Goal: Task Accomplishment & Management: Complete application form

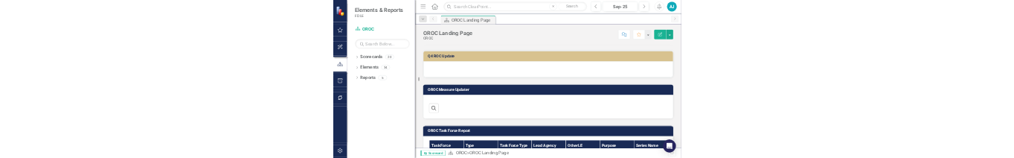
scroll to position [521, 0]
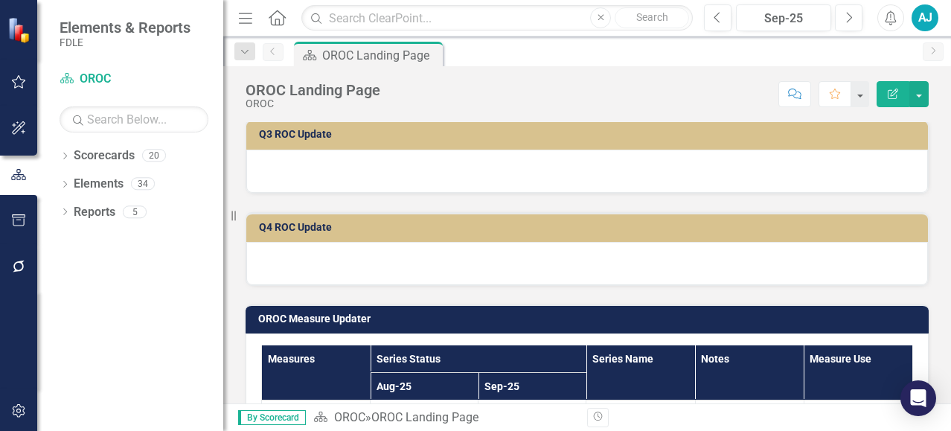
drag, startPoint x: 378, startPoint y: 142, endPoint x: 391, endPoint y: 99, distance: 45.0
click at [378, 142] on td "Q3 ROC Update" at bounding box center [590, 136] width 662 height 22
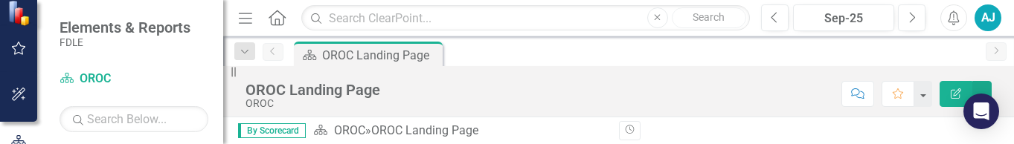
click at [531, 114] on div "OROC Landing Page OROC Score: N/A Sep-25 Completed Comment Favorite Edit Report…" at bounding box center [618, 91] width 791 height 51
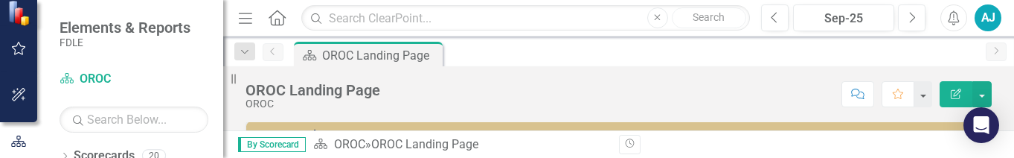
click at [531, 95] on div "Score: N/A Sep-25 Completed Comment Favorite Edit Report" at bounding box center [690, 93] width 604 height 25
click at [531, 132] on div "By Scorecard Scorecard OROC » OROC Landing Page Revision History" at bounding box center [618, 144] width 791 height 28
click at [531, 98] on div "OROC Landing Page OROC Score: N/A Sep-25 Completed Comment Favorite Edit Report" at bounding box center [618, 88] width 791 height 45
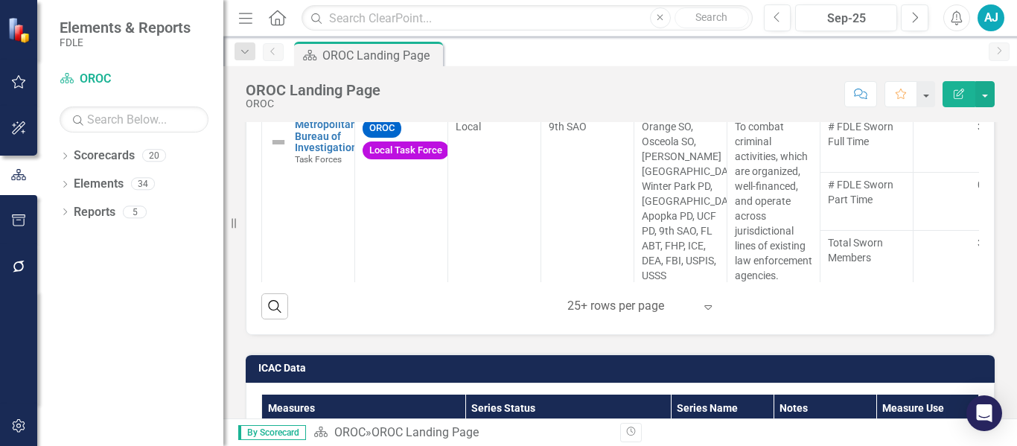
scroll to position [464, 0]
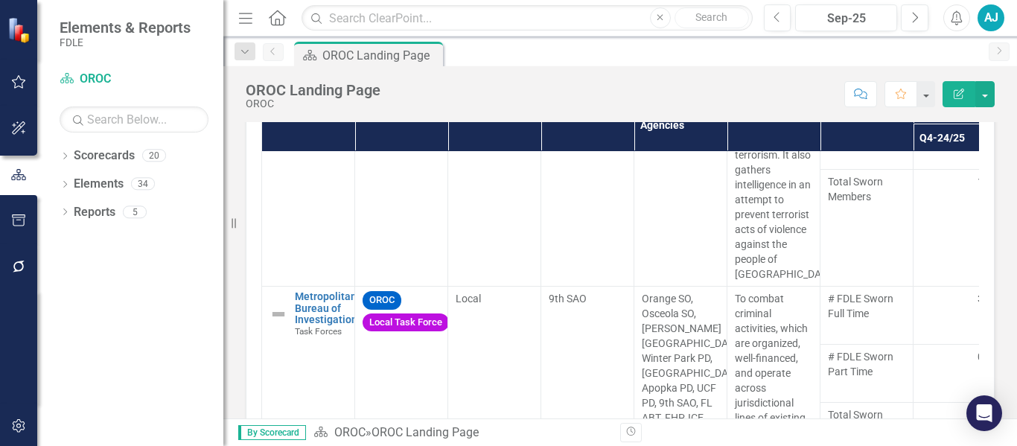
click at [260, 269] on div "Task Force Type Task Force Type Lead Agency Other LE Agencies Purpose Series Na…" at bounding box center [620, 284] width 749 height 399
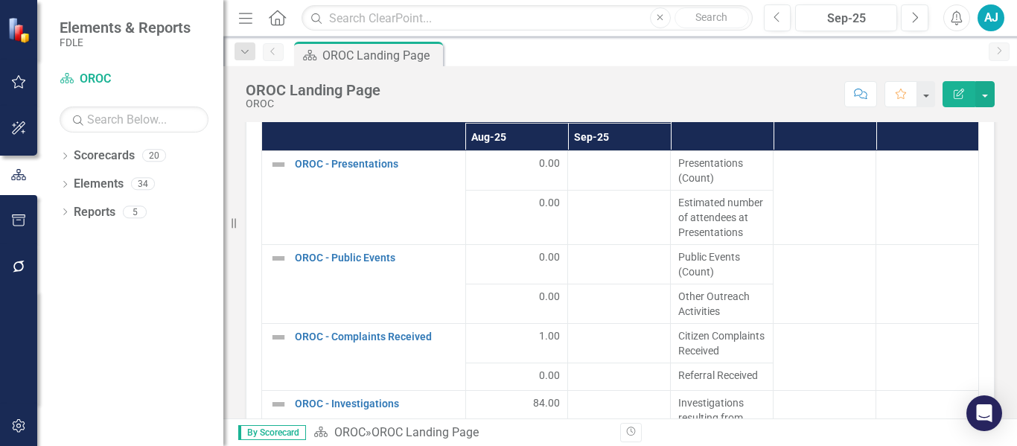
scroll to position [1605, 0]
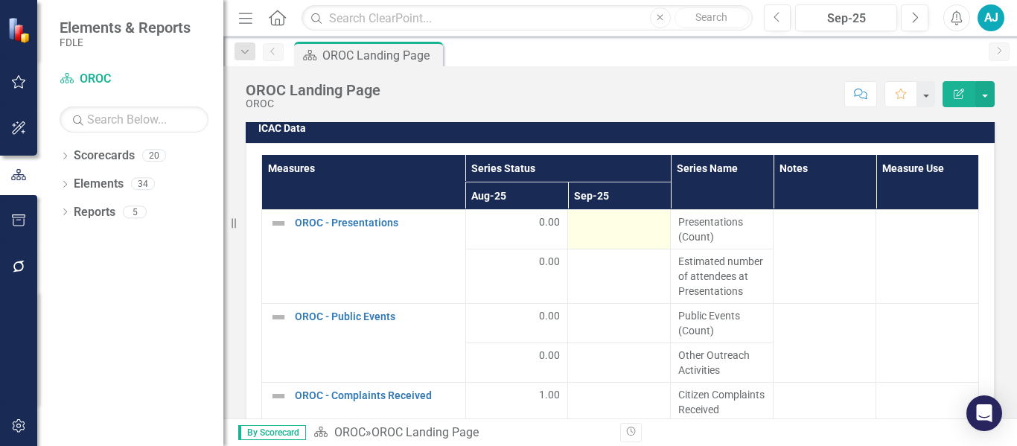
click at [531, 225] on div at bounding box center [618, 223] width 87 height 18
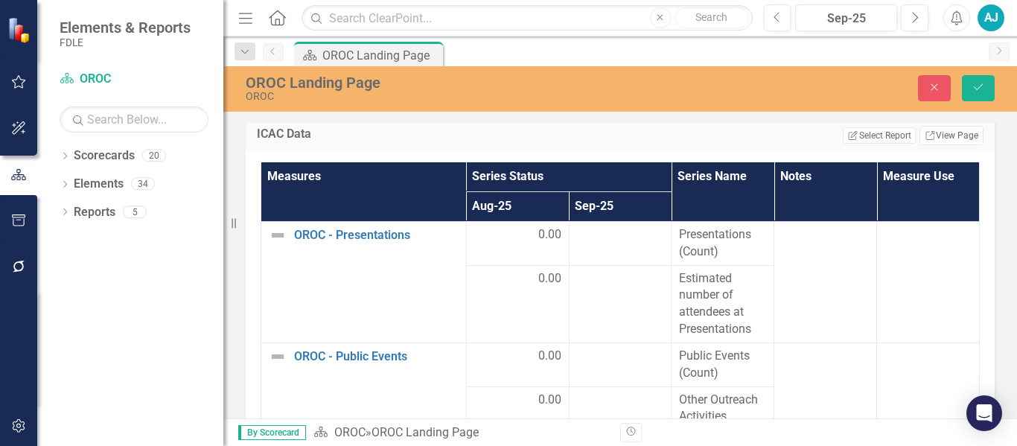
click at [531, 213] on th "Sep-25" at bounding box center [620, 207] width 103 height 30
click at [531, 83] on button "Close" at bounding box center [934, 88] width 33 height 26
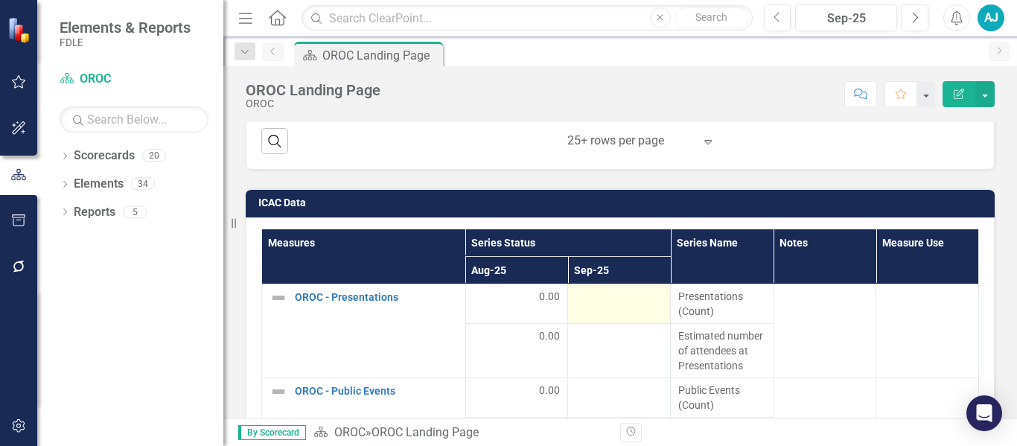
scroll to position [1561, 0]
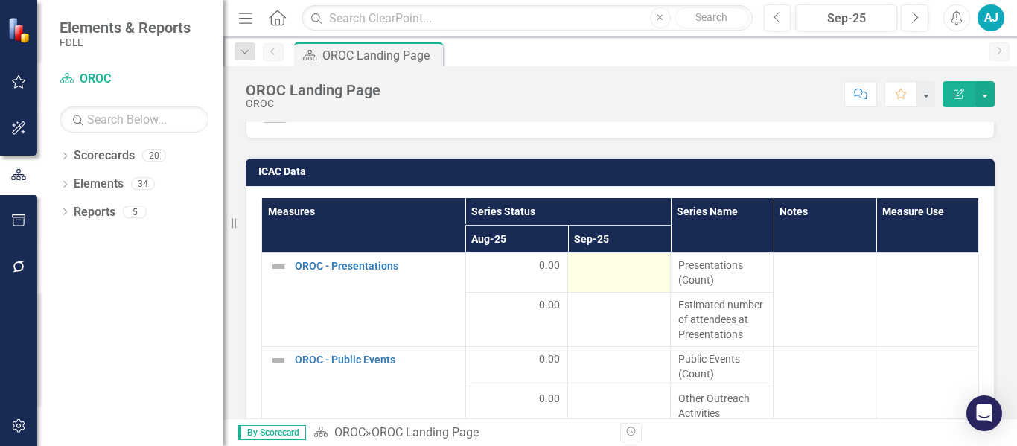
click at [597, 269] on div at bounding box center [618, 266] width 87 height 18
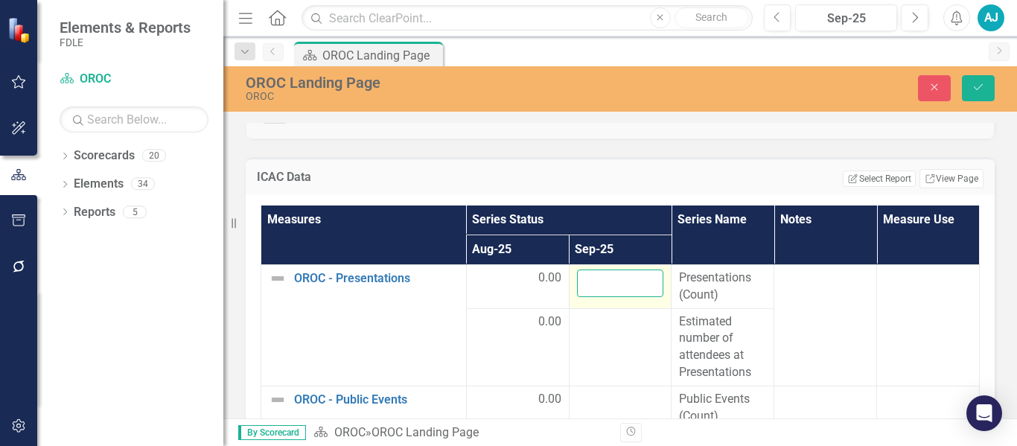
click at [612, 287] on input "number" at bounding box center [620, 283] width 87 height 28
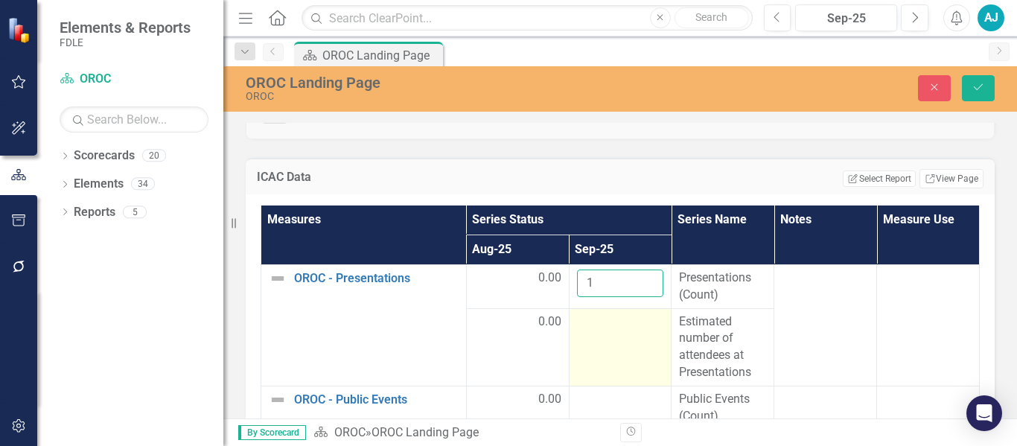
type input "1"
click at [592, 330] on div at bounding box center [620, 322] width 87 height 18
click at [606, 330] on input "number" at bounding box center [620, 327] width 87 height 28
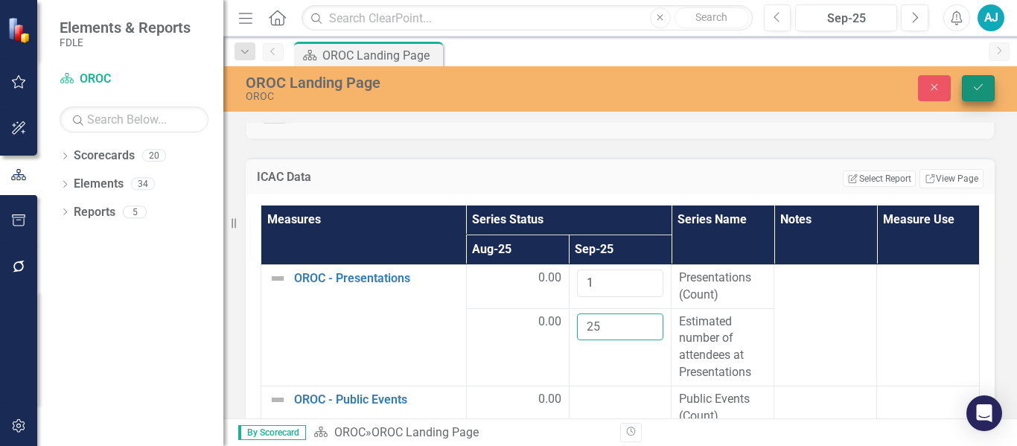
type input "25"
click at [976, 84] on icon "Save" at bounding box center [977, 87] width 13 height 10
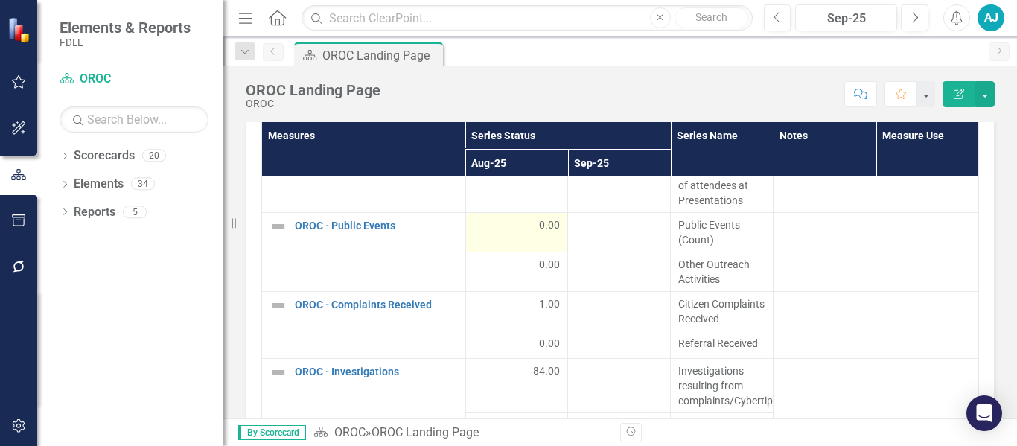
scroll to position [74, 0]
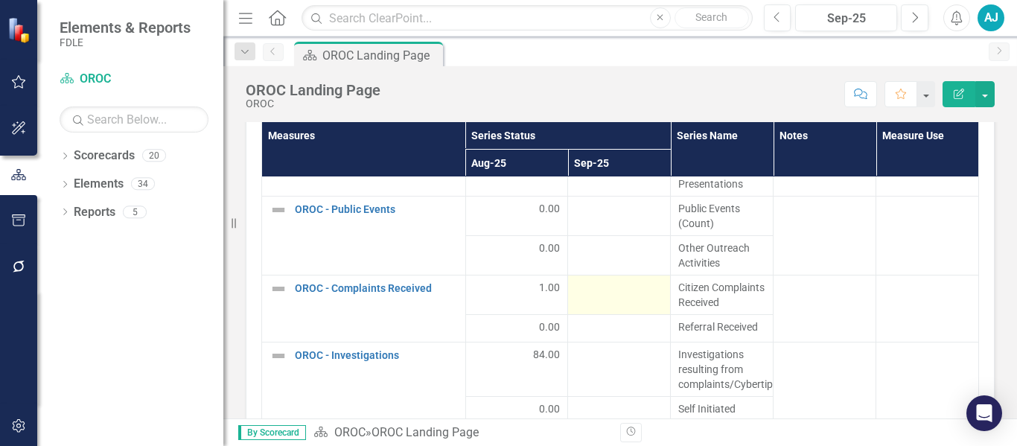
click at [610, 298] on div at bounding box center [618, 289] width 87 height 18
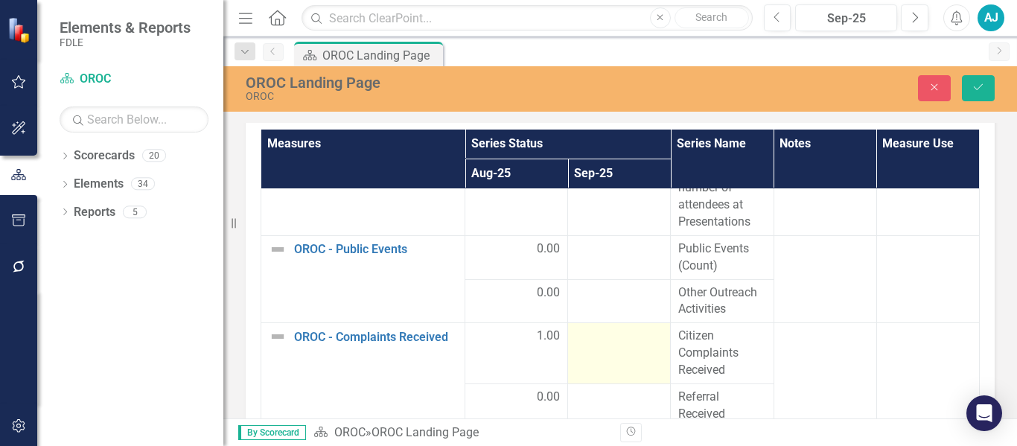
scroll to position [1644, 0]
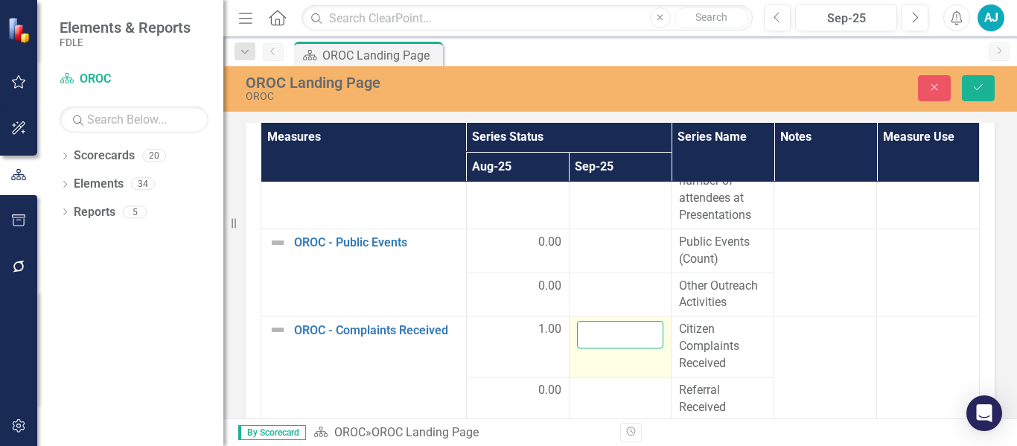
click at [607, 333] on input "number" at bounding box center [620, 335] width 87 height 28
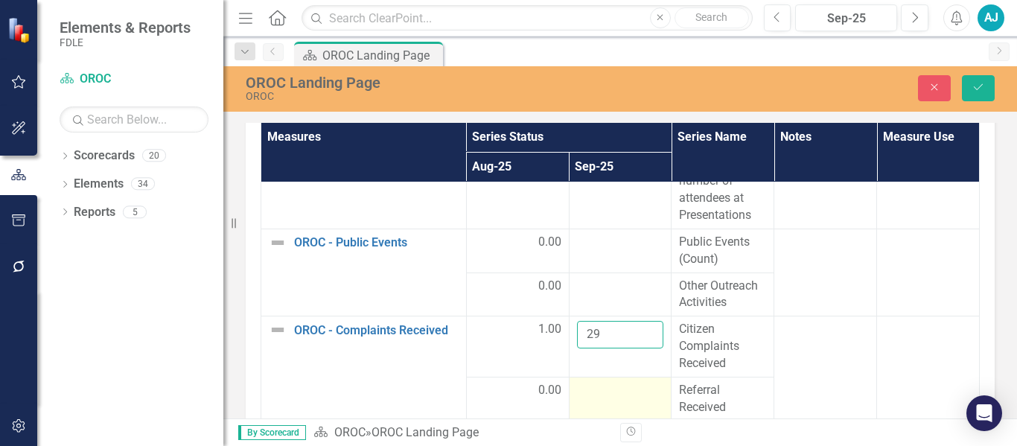
type input "29"
click at [621, 394] on div at bounding box center [620, 391] width 87 height 18
click at [595, 393] on input "number" at bounding box center [620, 396] width 87 height 28
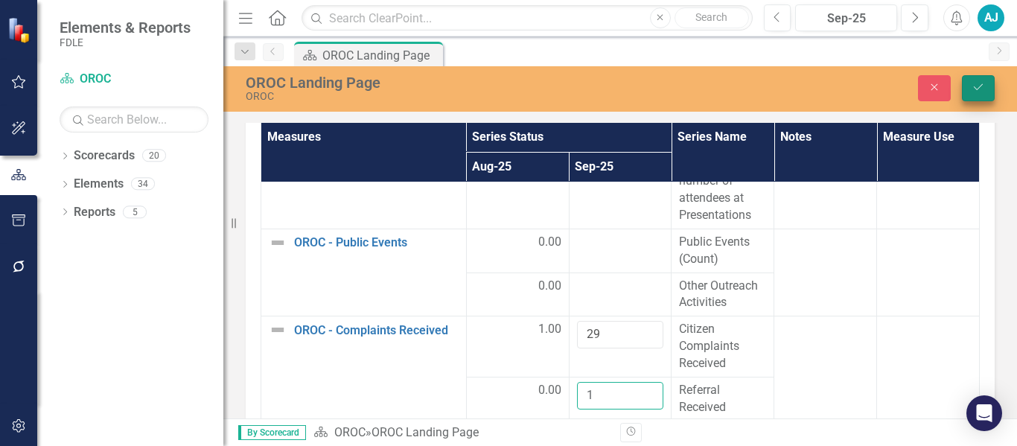
type input "1"
drag, startPoint x: 987, startPoint y: 80, endPoint x: 989, endPoint y: 89, distance: 8.5
click at [988, 80] on button "Save" at bounding box center [978, 88] width 33 height 26
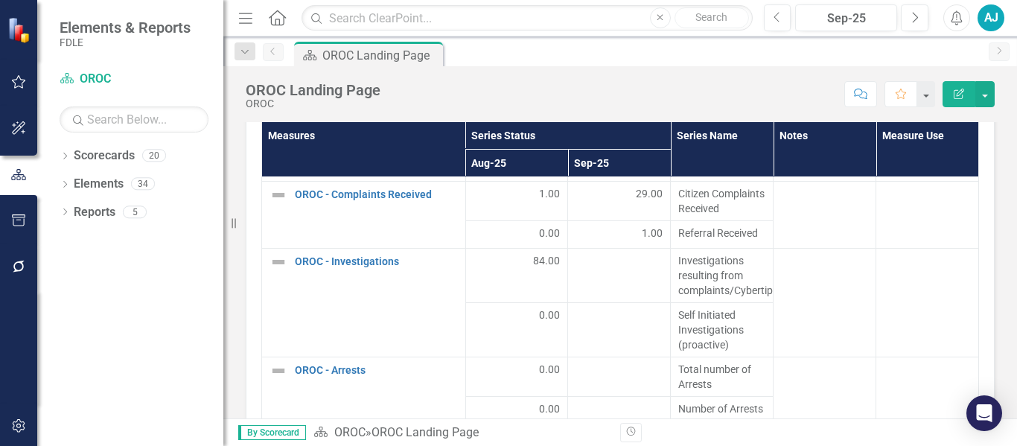
scroll to position [223, 0]
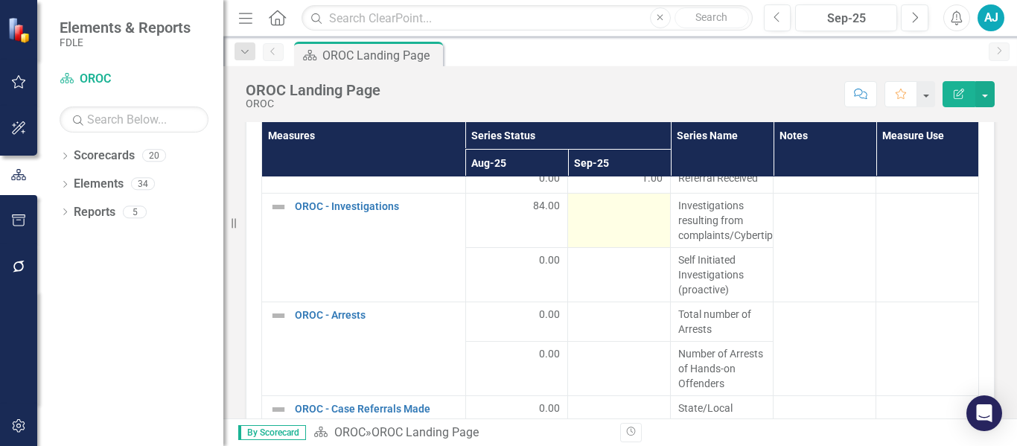
click at [615, 216] on div at bounding box center [618, 207] width 87 height 18
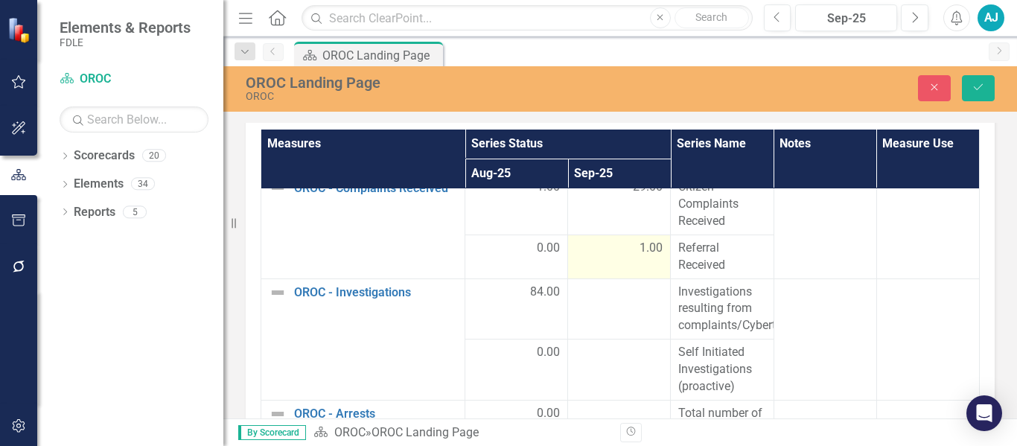
scroll to position [1644, 0]
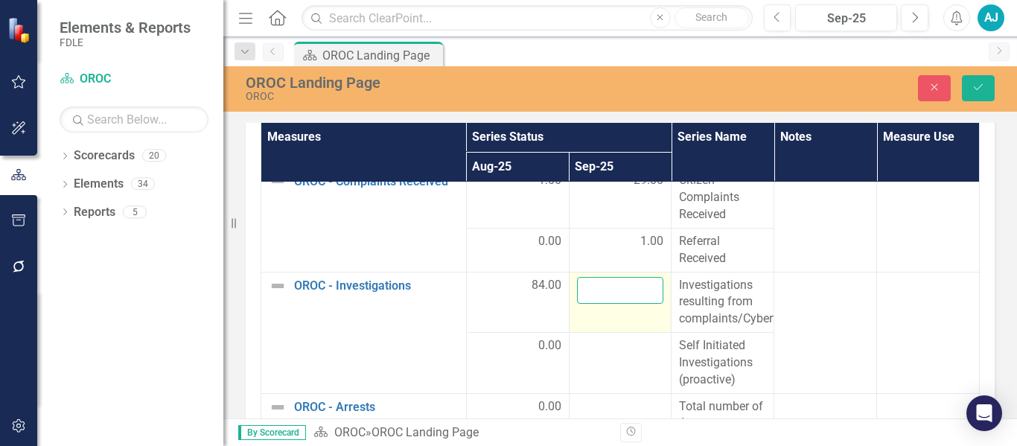
click at [614, 290] on input "number" at bounding box center [620, 291] width 87 height 28
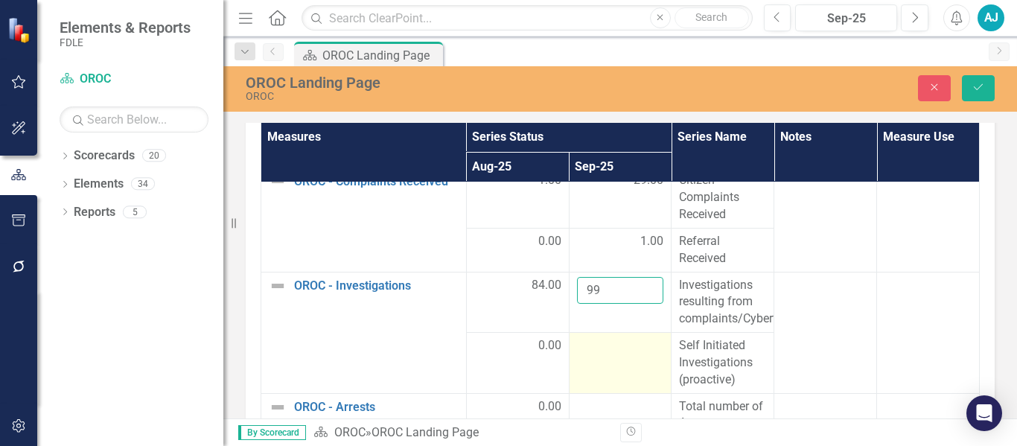
type input "99"
click at [607, 358] on td at bounding box center [620, 363] width 103 height 61
click at [601, 352] on input "number" at bounding box center [620, 351] width 87 height 28
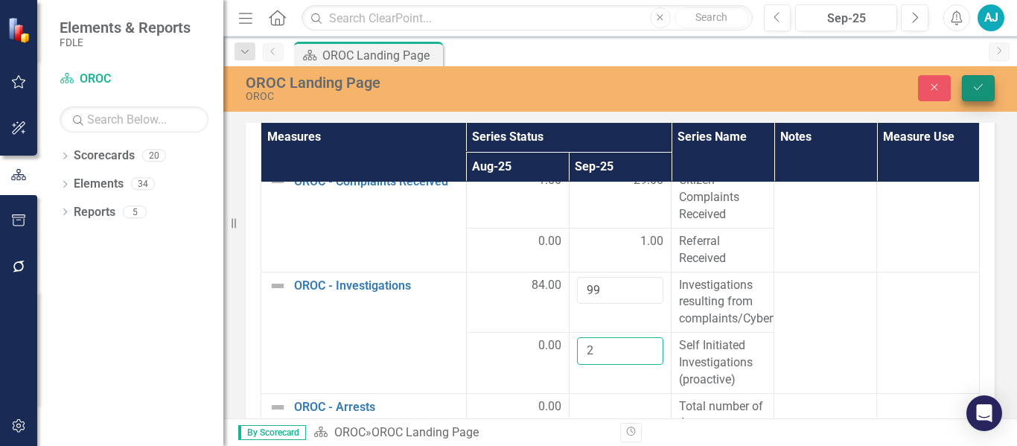
type input "2"
click at [985, 86] on button "Save" at bounding box center [978, 88] width 33 height 26
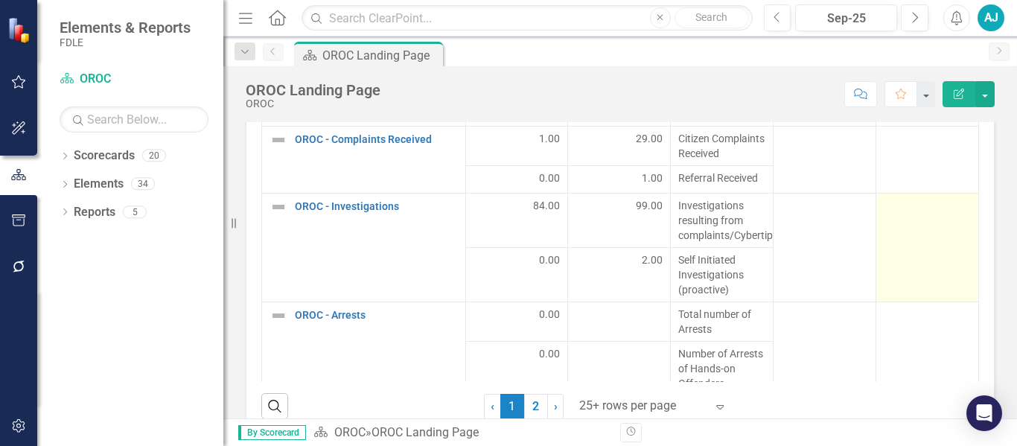
scroll to position [223, 0]
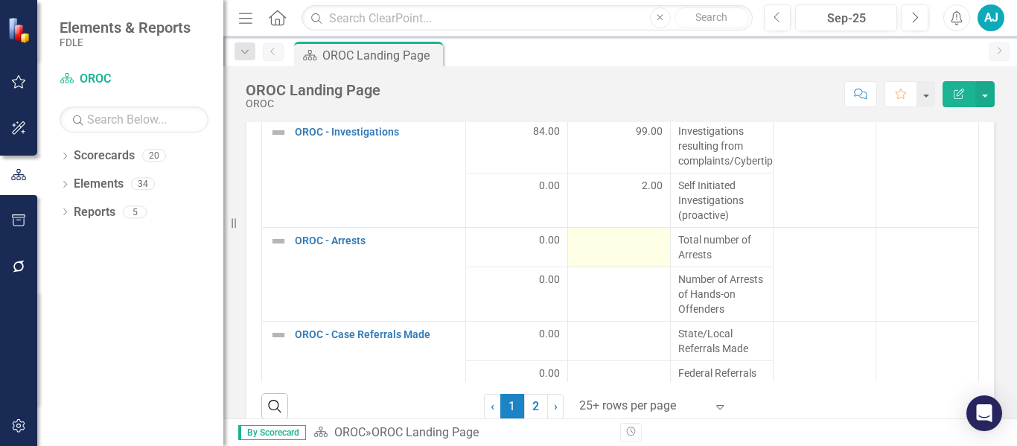
click at [618, 250] on div at bounding box center [618, 241] width 87 height 18
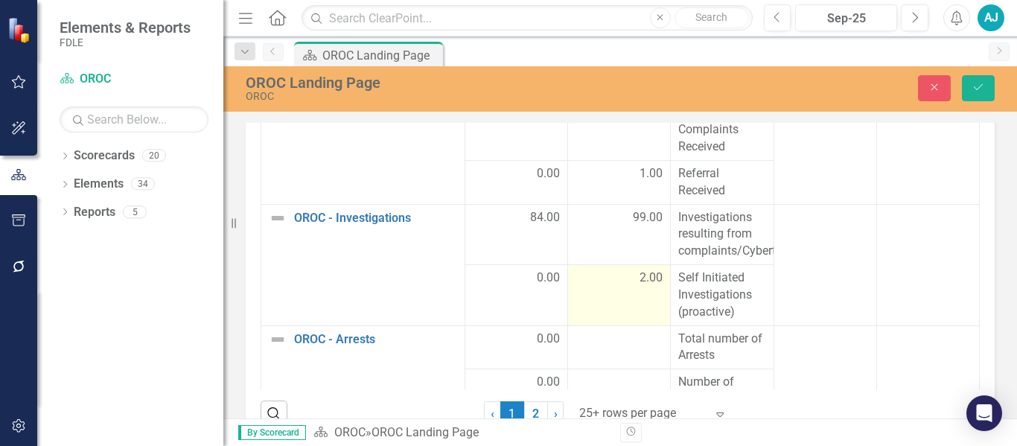
scroll to position [1718, 0]
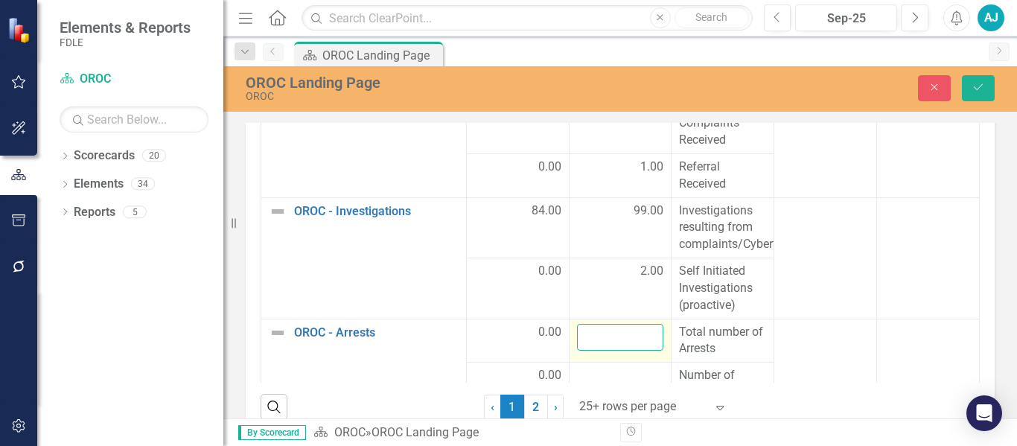
click at [604, 336] on input "number" at bounding box center [620, 338] width 87 height 28
type input "2"
click at [974, 82] on icon "Save" at bounding box center [977, 87] width 13 height 10
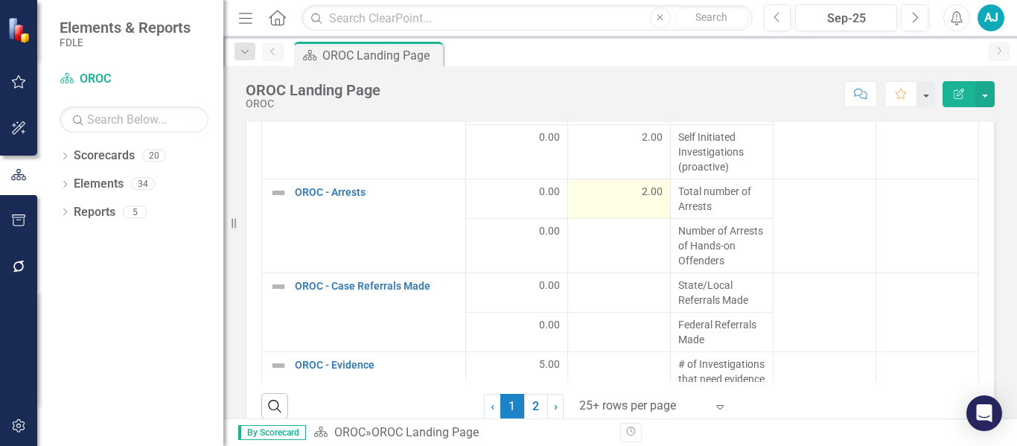
scroll to position [298, 0]
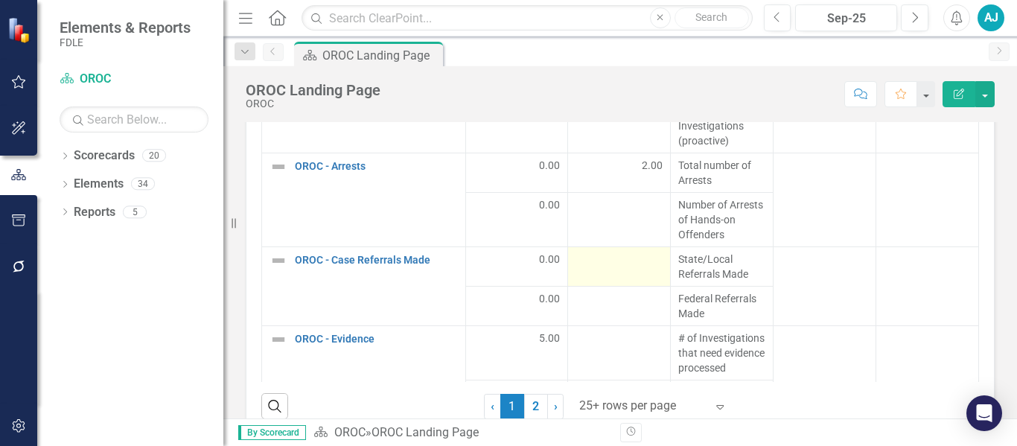
click at [600, 269] on div at bounding box center [618, 261] width 87 height 18
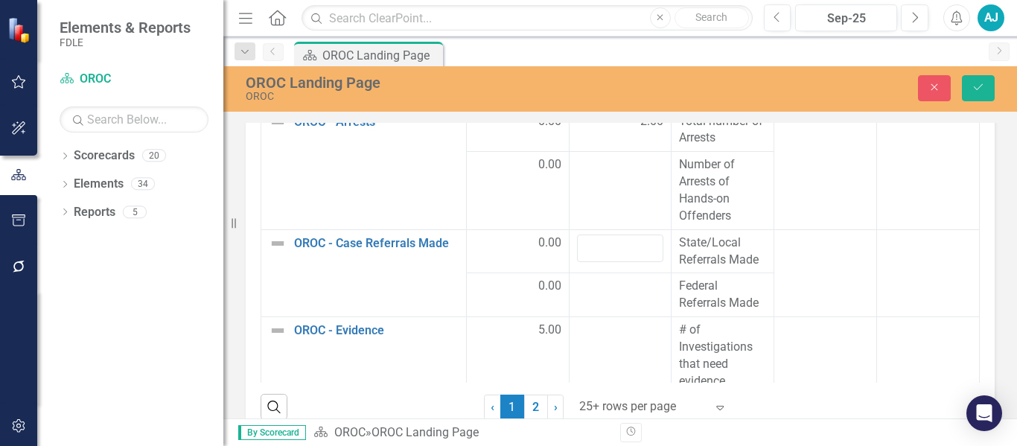
scroll to position [476, 0]
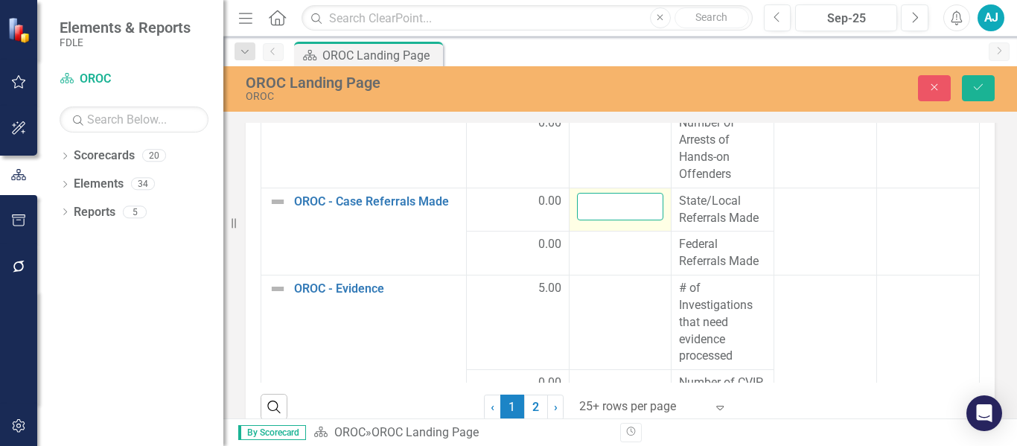
click at [599, 211] on input "number" at bounding box center [620, 207] width 87 height 28
type input "1"
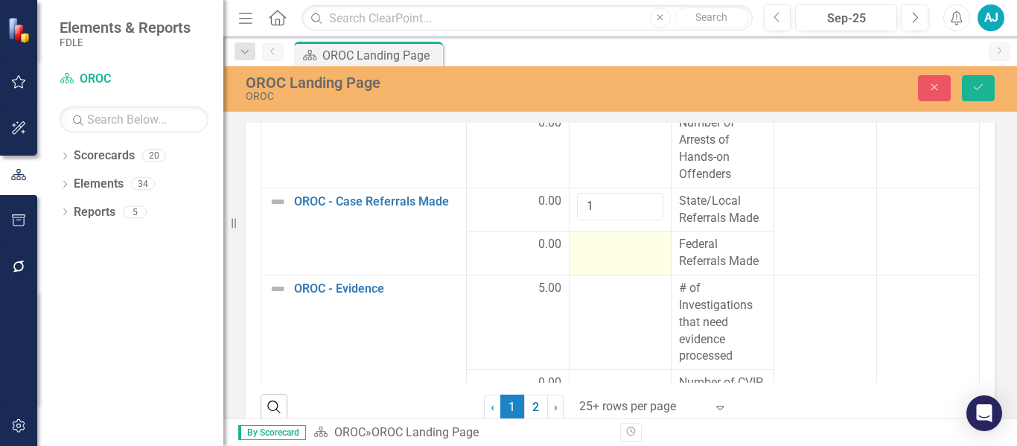
click at [612, 241] on div at bounding box center [620, 245] width 87 height 18
click at [602, 250] on div at bounding box center [620, 245] width 87 height 18
click at [590, 255] on input "number" at bounding box center [620, 250] width 87 height 28
type input "0"
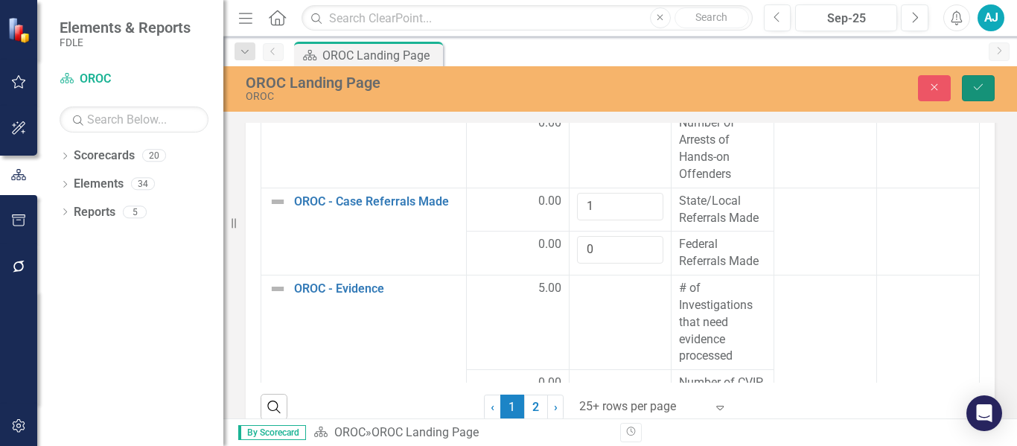
click at [967, 91] on button "Save" at bounding box center [978, 88] width 33 height 26
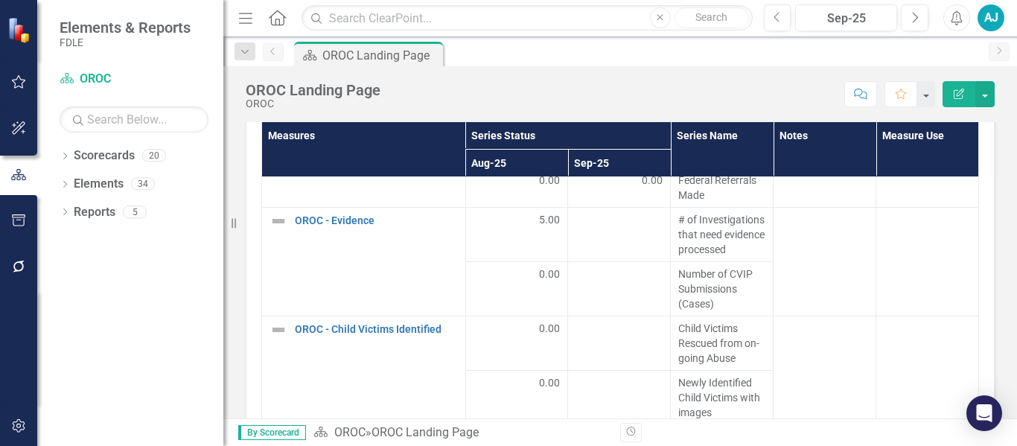
scroll to position [493, 0]
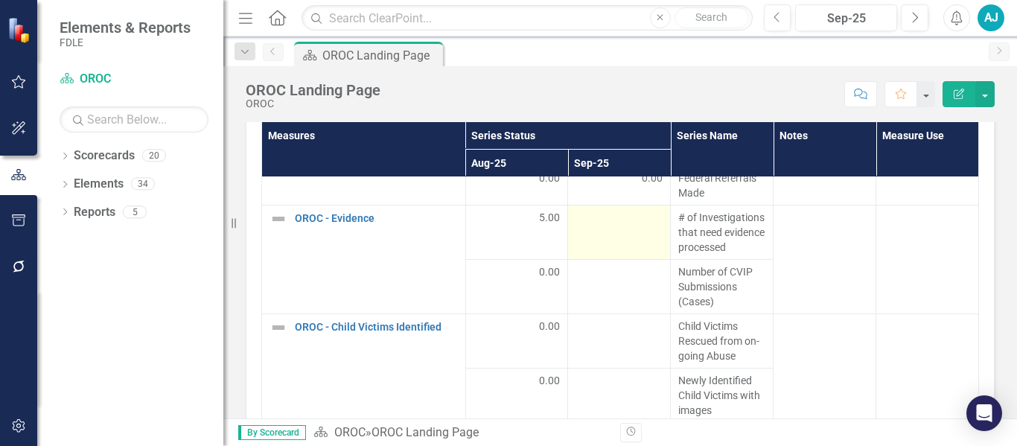
click at [592, 260] on td at bounding box center [619, 232] width 103 height 54
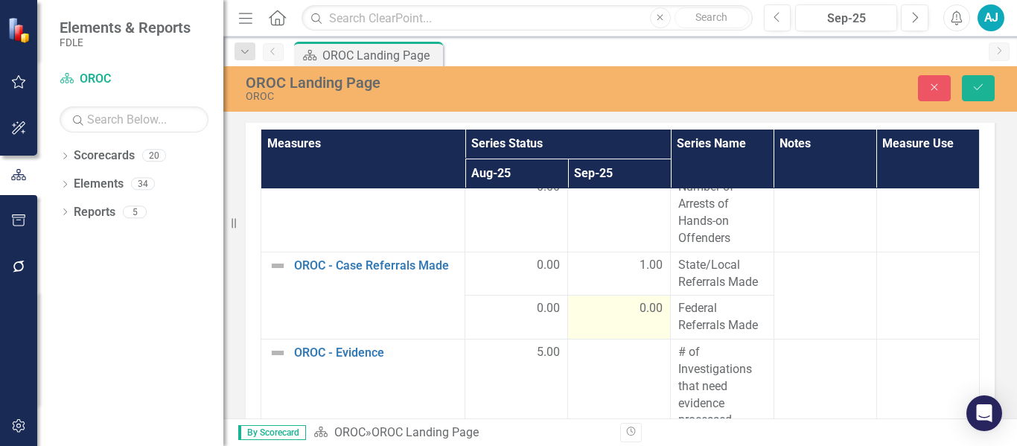
scroll to position [1644, 0]
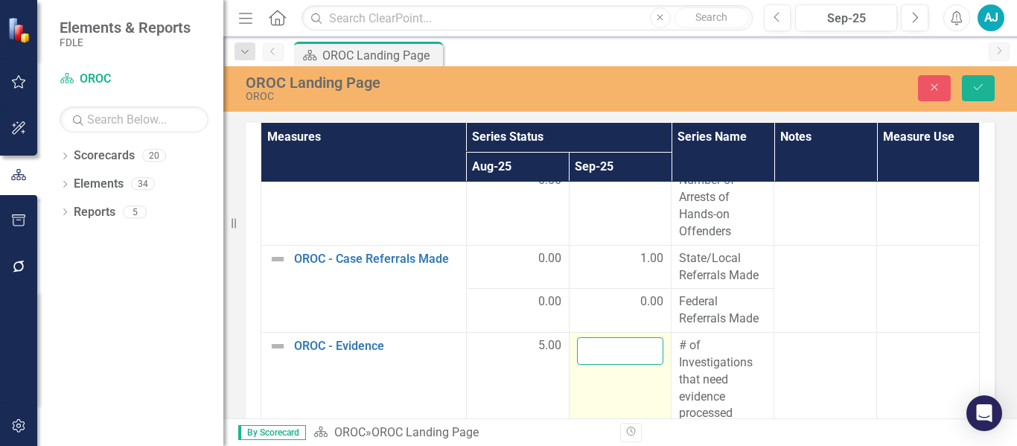
click at [608, 356] on input "number" at bounding box center [620, 351] width 87 height 28
type input "3"
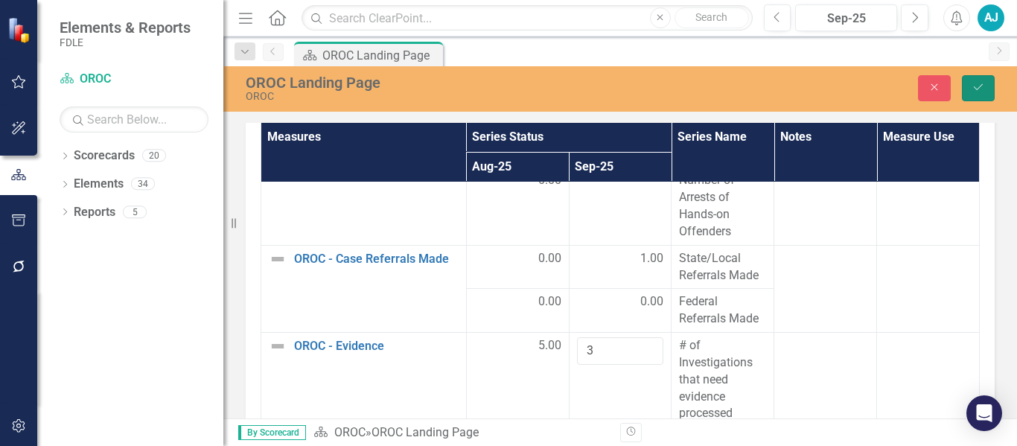
click at [975, 92] on icon "Save" at bounding box center [977, 87] width 13 height 10
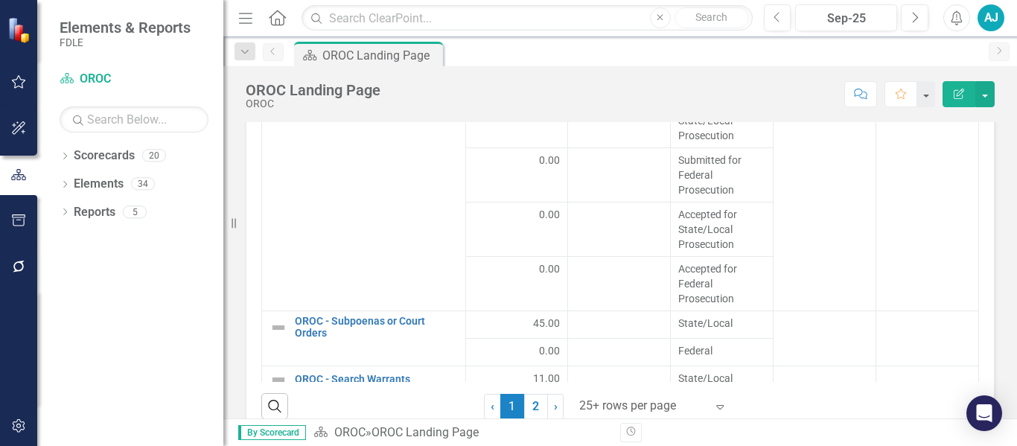
scroll to position [810, 0]
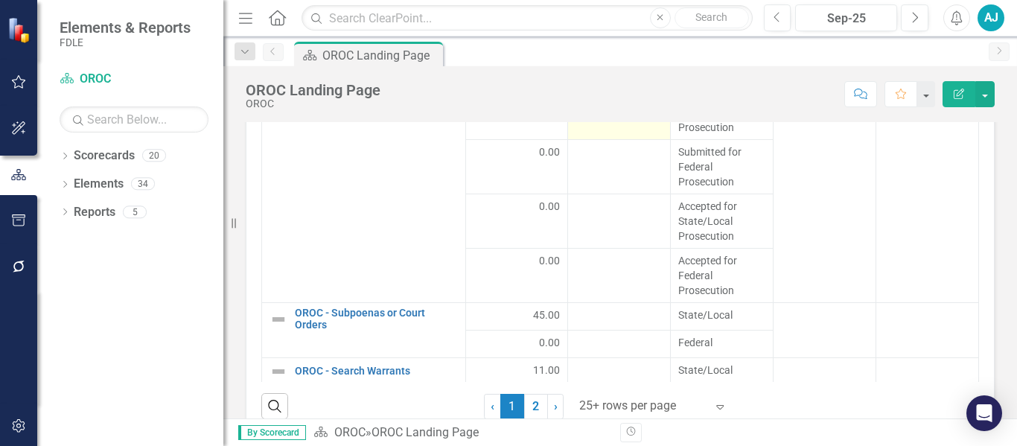
click at [598, 108] on div at bounding box center [618, 99] width 87 height 18
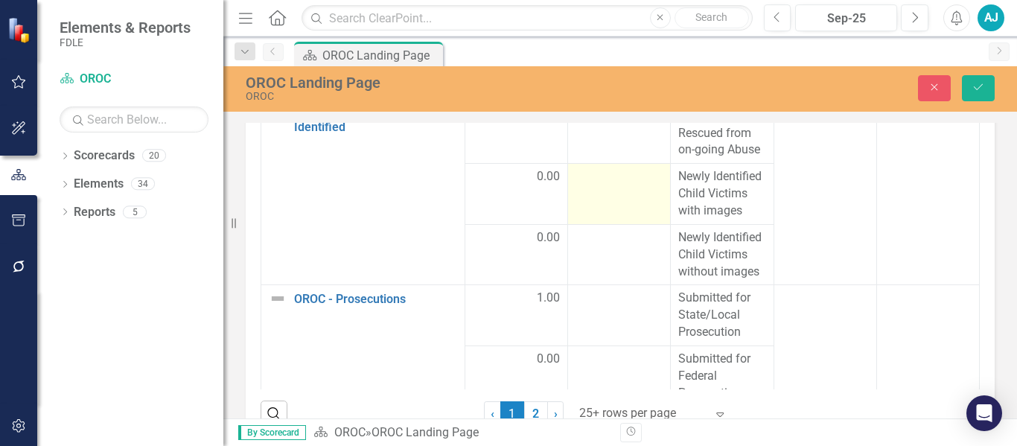
scroll to position [1718, 0]
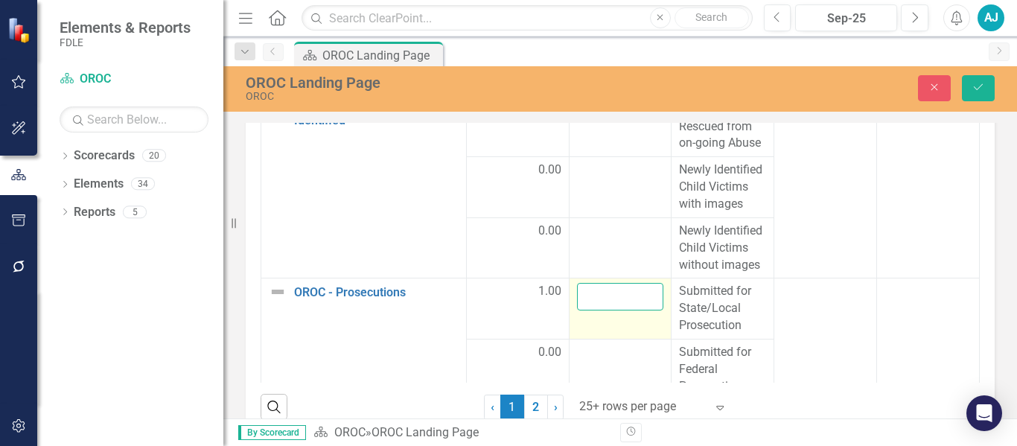
click at [606, 310] on input "number" at bounding box center [620, 297] width 87 height 28
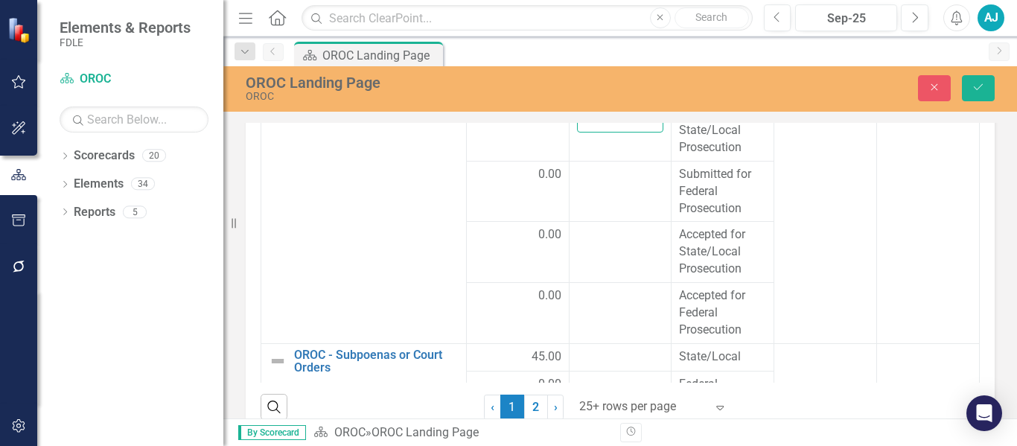
scroll to position [991, 0]
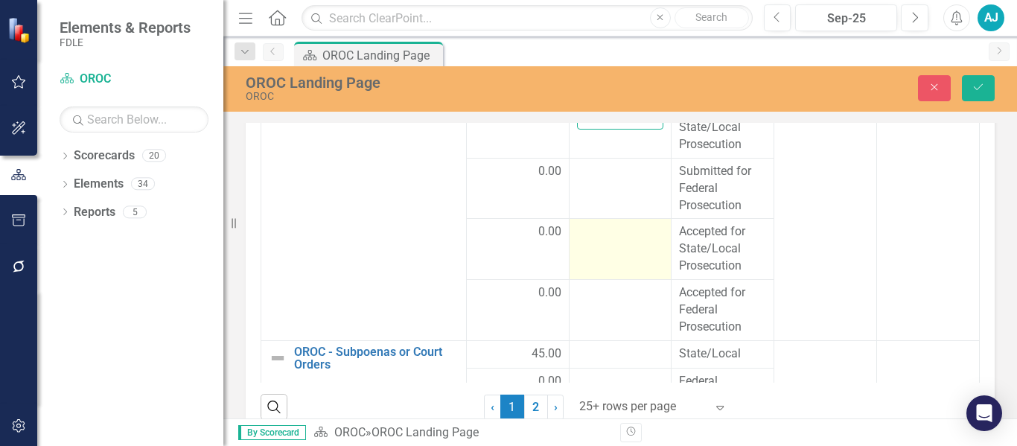
type input "2"
click at [600, 241] on div at bounding box center [620, 232] width 87 height 18
click at [594, 251] on input "number" at bounding box center [620, 237] width 87 height 28
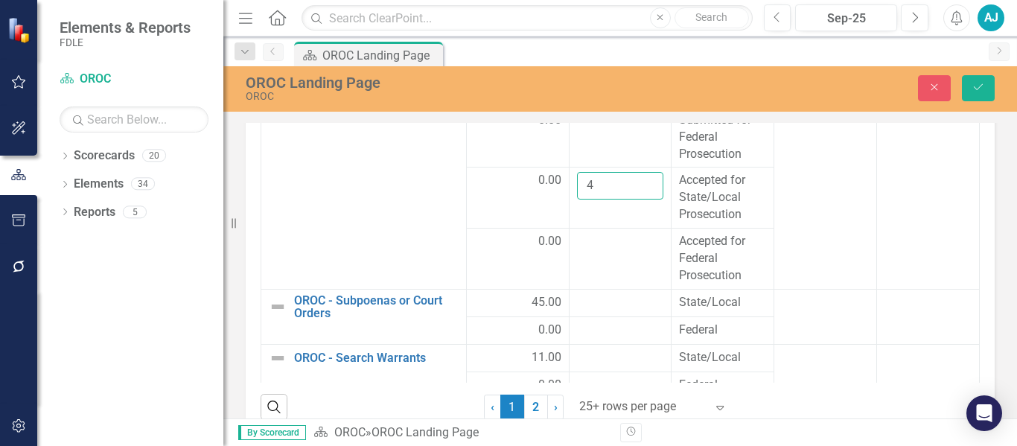
scroll to position [1048, 0]
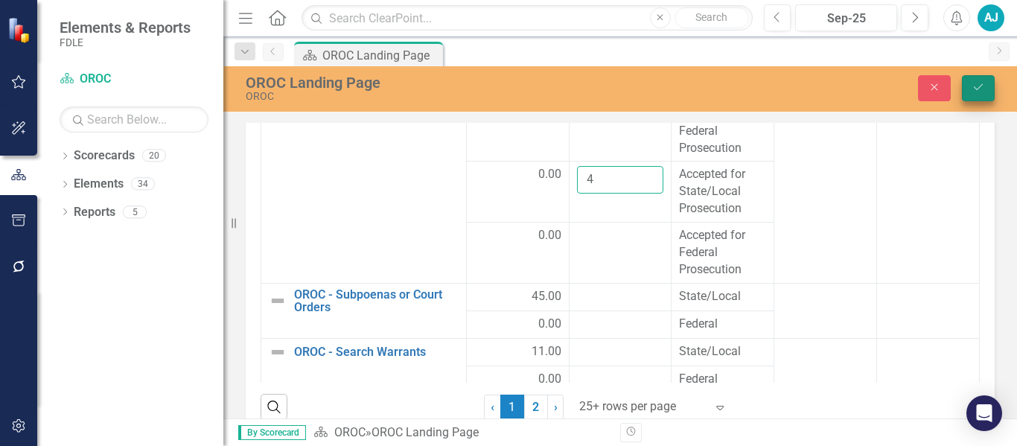
type input "4"
click at [980, 75] on button "Save" at bounding box center [978, 88] width 33 height 26
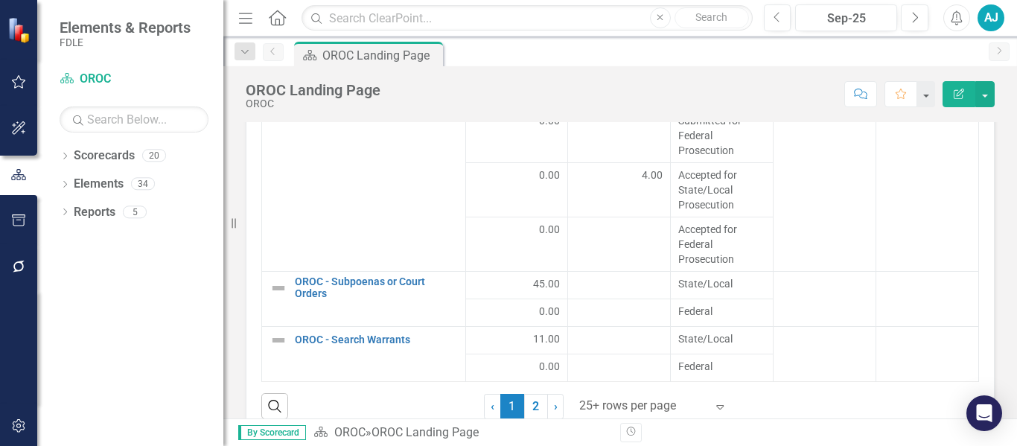
scroll to position [900, 0]
click at [599, 286] on div at bounding box center [618, 285] width 87 height 18
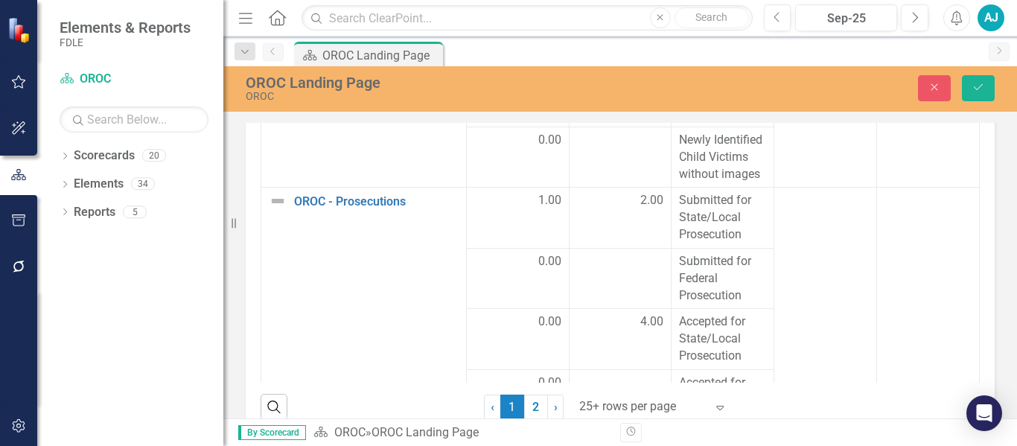
scroll to position [1119, 0]
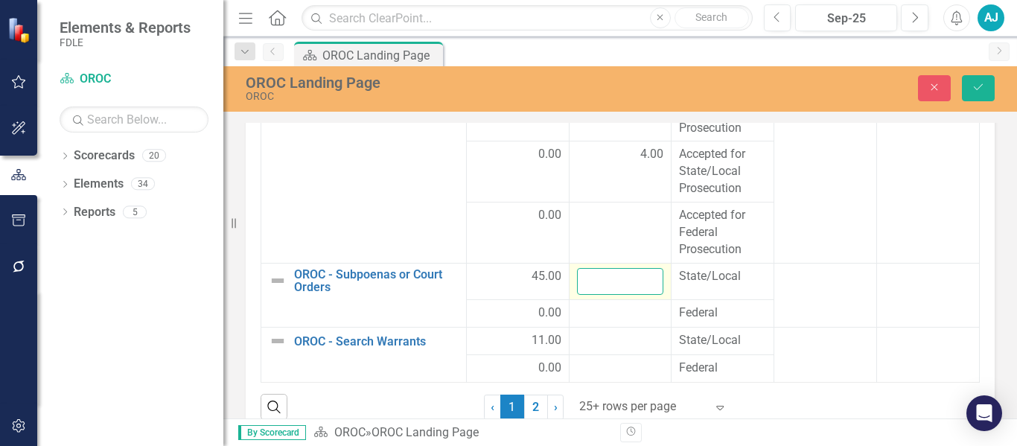
click at [589, 281] on input "number" at bounding box center [620, 282] width 87 height 28
type input "57"
click at [583, 341] on div at bounding box center [620, 341] width 87 height 18
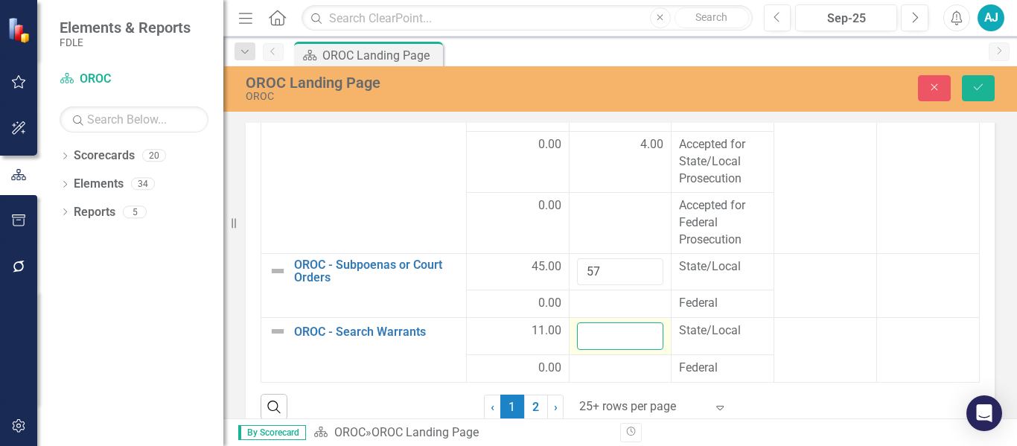
click at [591, 340] on input "number" at bounding box center [620, 336] width 87 height 28
type input "23"
click at [971, 92] on icon "Save" at bounding box center [977, 87] width 13 height 10
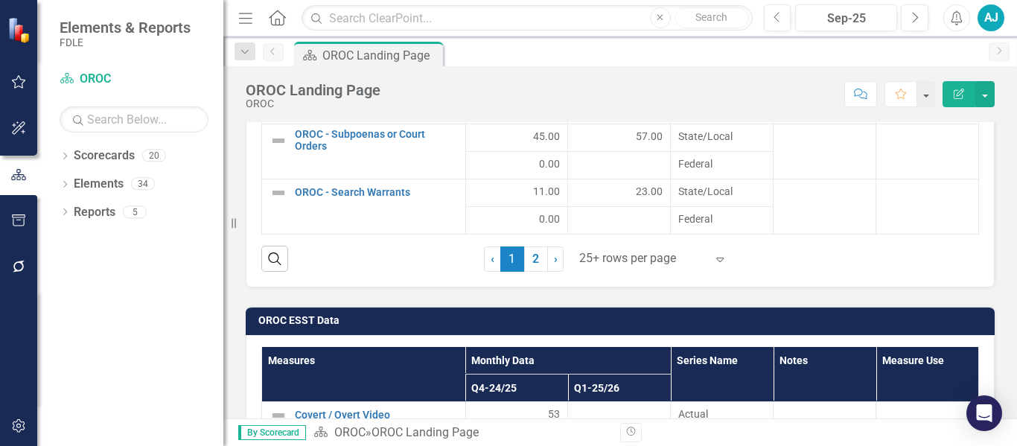
scroll to position [1861, 0]
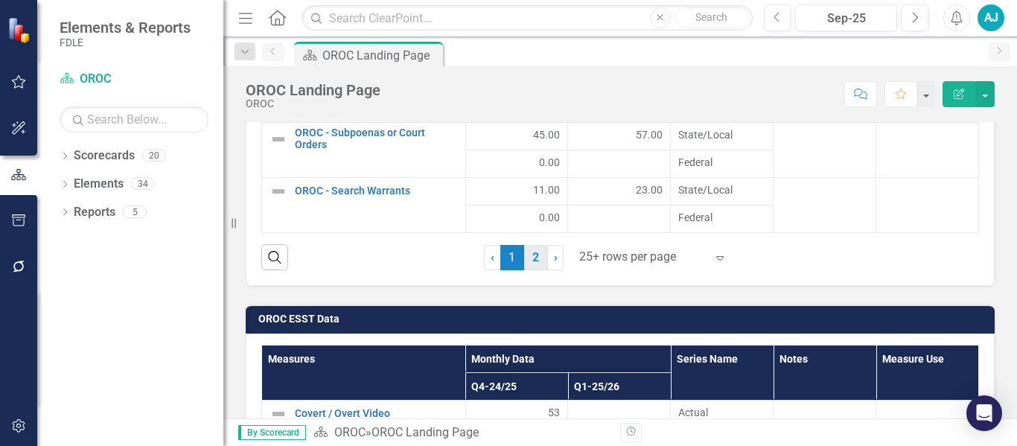
click at [534, 252] on link "2" at bounding box center [536, 257] width 24 height 25
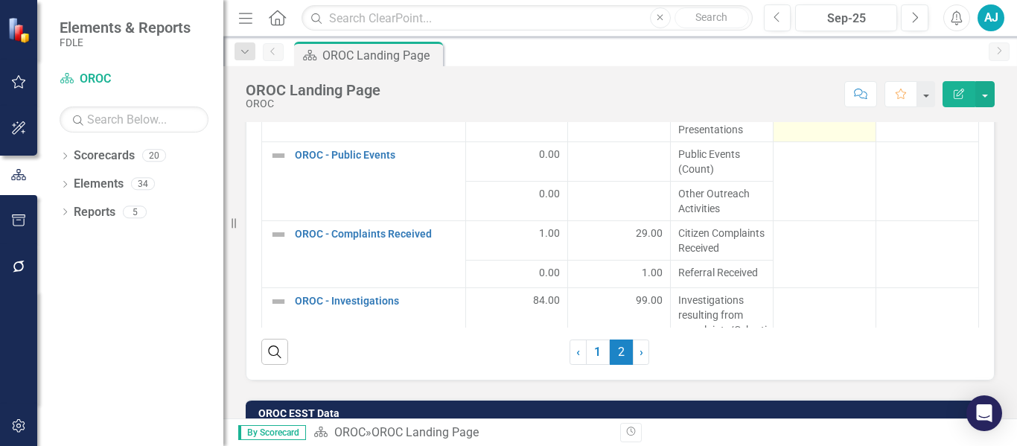
scroll to position [1637, 0]
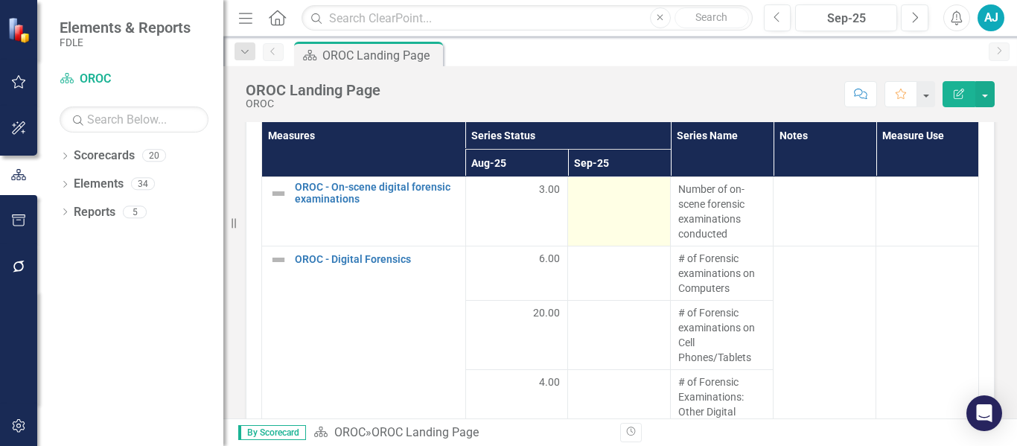
click at [608, 199] on div at bounding box center [618, 191] width 87 height 18
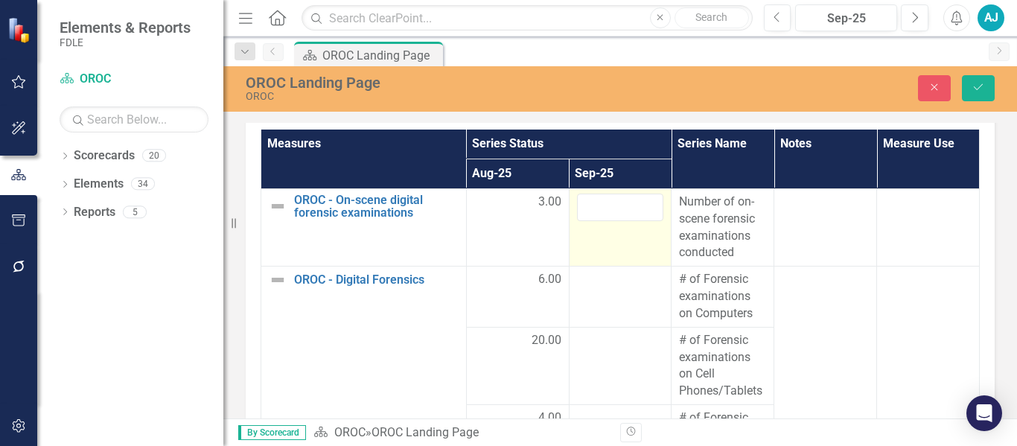
scroll to position [1644, 0]
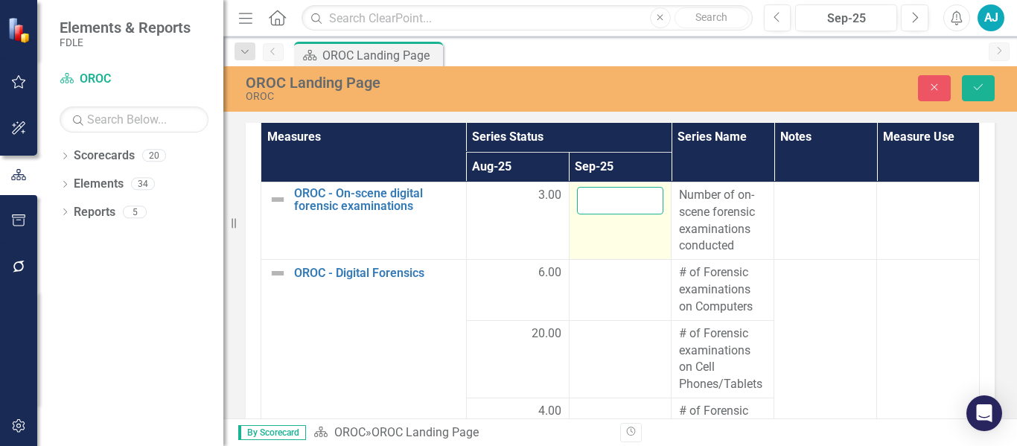
click at [604, 201] on input "number" at bounding box center [620, 201] width 87 height 28
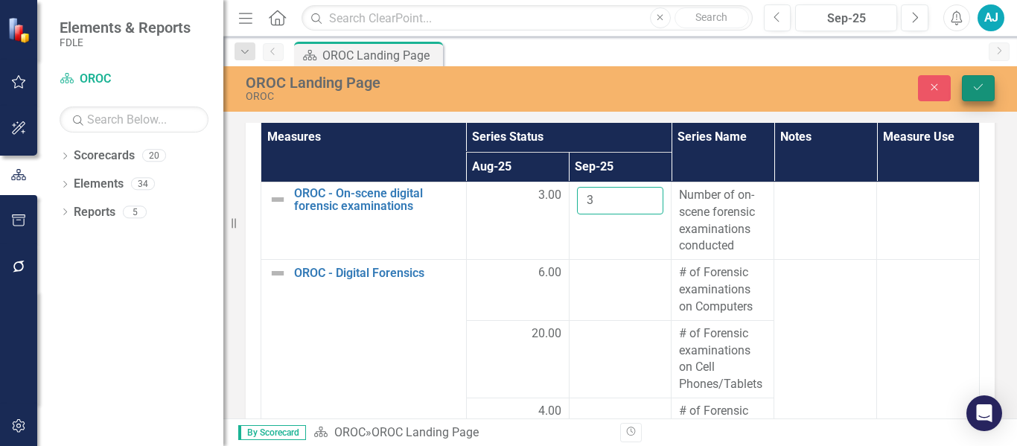
type input "3"
click at [980, 83] on icon "Save" at bounding box center [977, 87] width 13 height 10
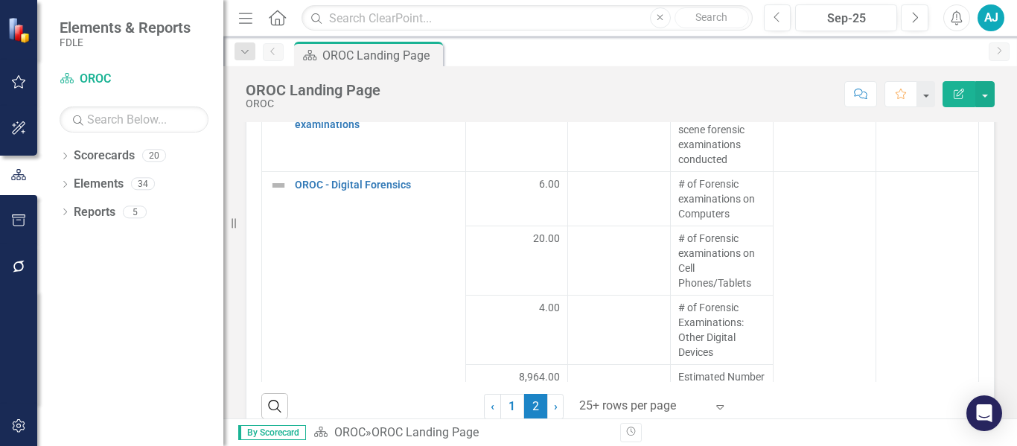
scroll to position [1637, 0]
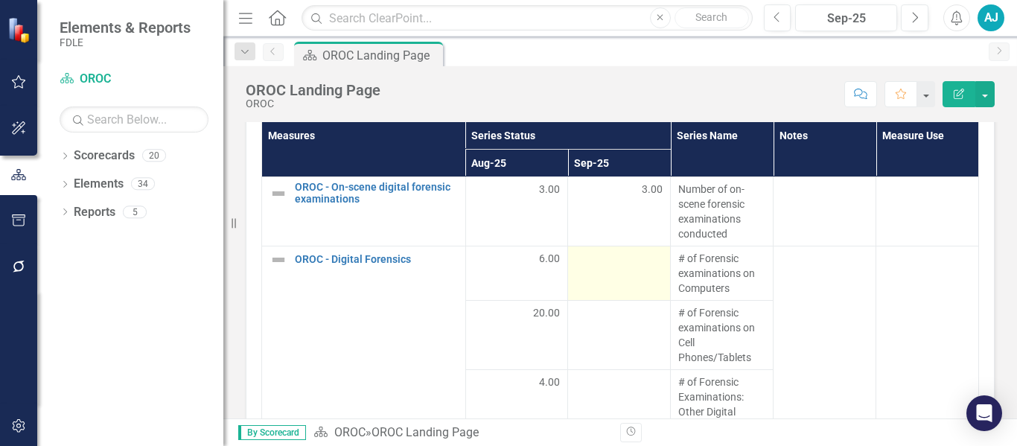
click at [615, 264] on div at bounding box center [618, 260] width 87 height 18
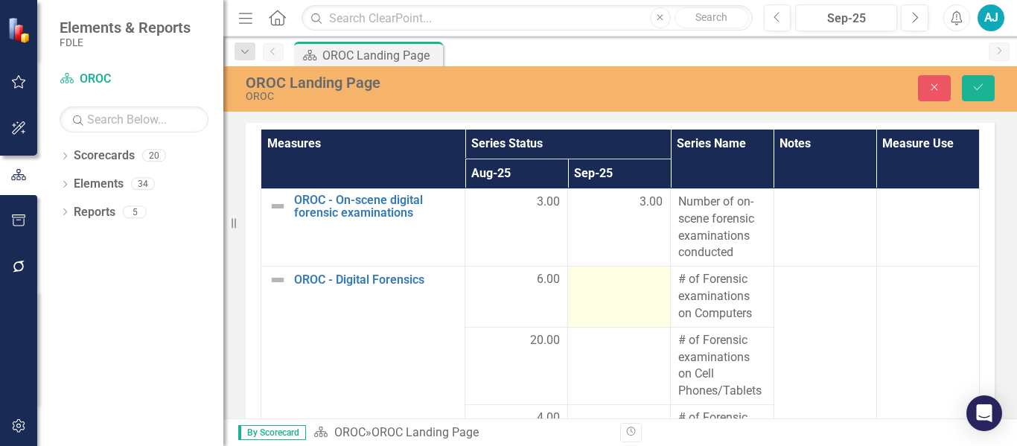
scroll to position [1644, 0]
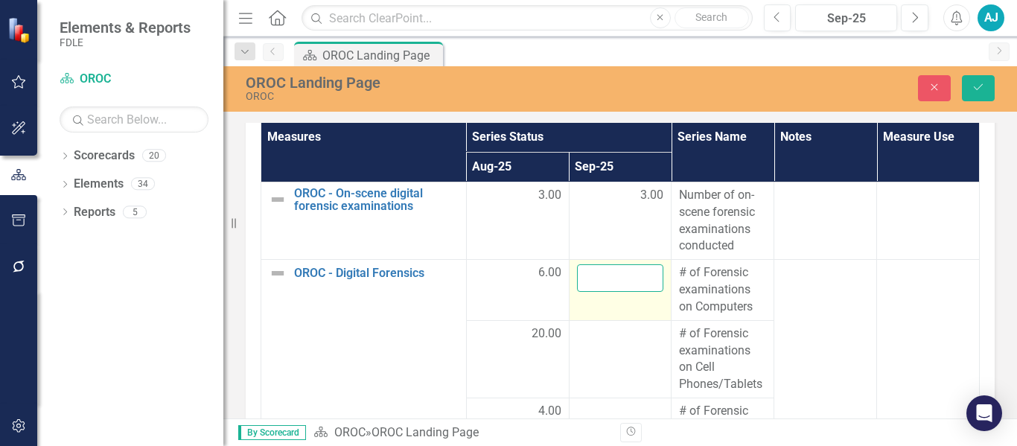
click at [601, 284] on input "number" at bounding box center [620, 278] width 87 height 28
type input "7"
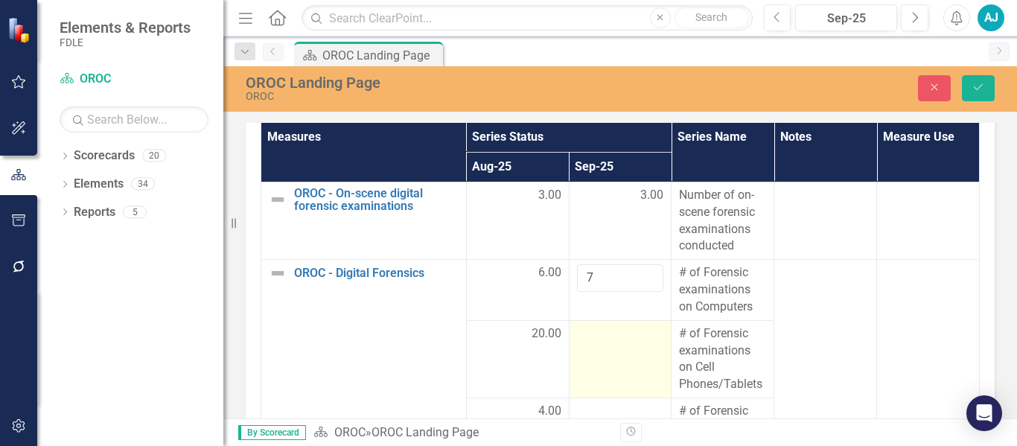
click at [607, 339] on div at bounding box center [620, 334] width 87 height 18
click at [602, 339] on input "number" at bounding box center [620, 339] width 87 height 28
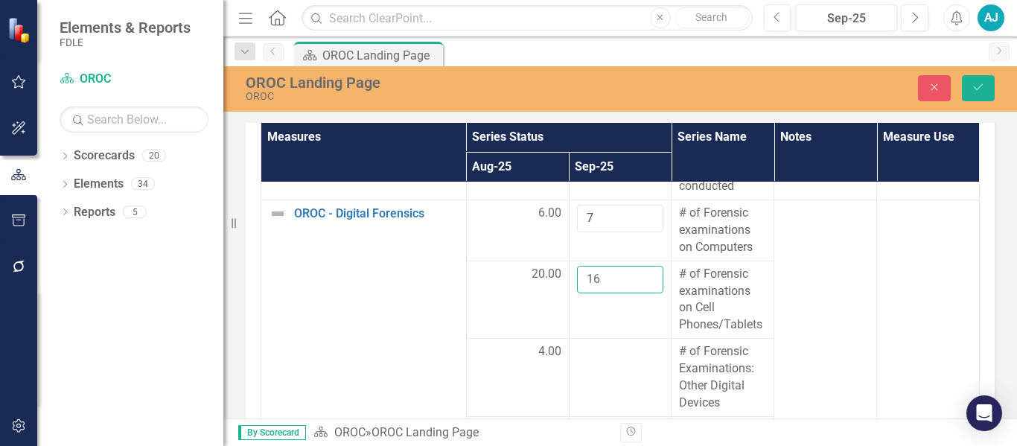
scroll to position [63, 0]
type input "16"
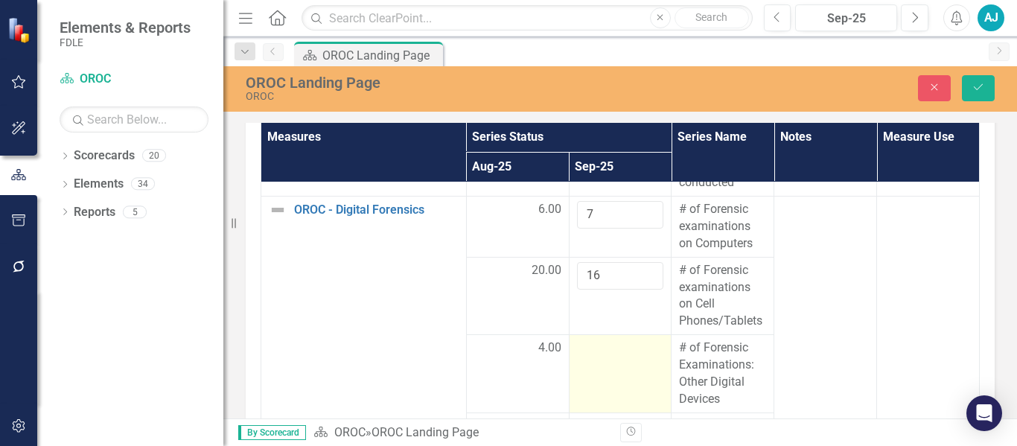
click at [602, 351] on div at bounding box center [620, 348] width 87 height 18
click at [595, 351] on input "number" at bounding box center [620, 353] width 87 height 28
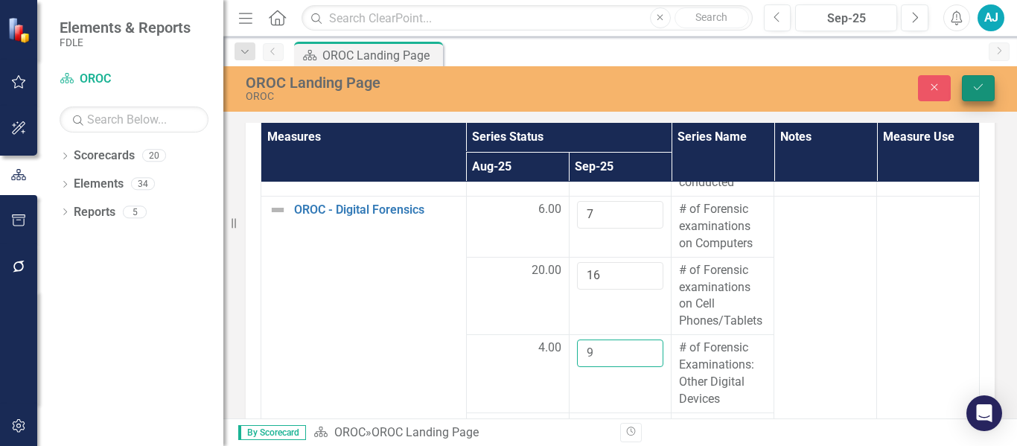
type input "9"
drag, startPoint x: 980, startPoint y: 95, endPoint x: 982, endPoint y: 107, distance: 12.7
click at [981, 94] on button "Save" at bounding box center [978, 88] width 33 height 26
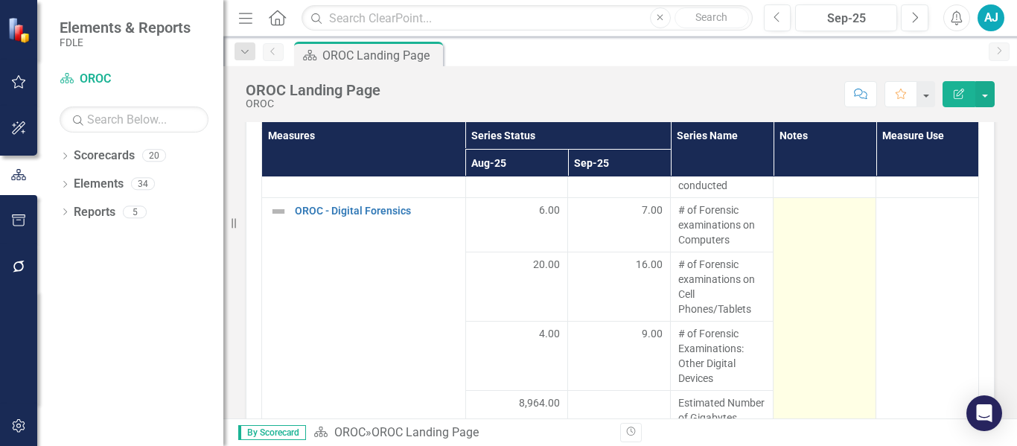
scroll to position [149, 0]
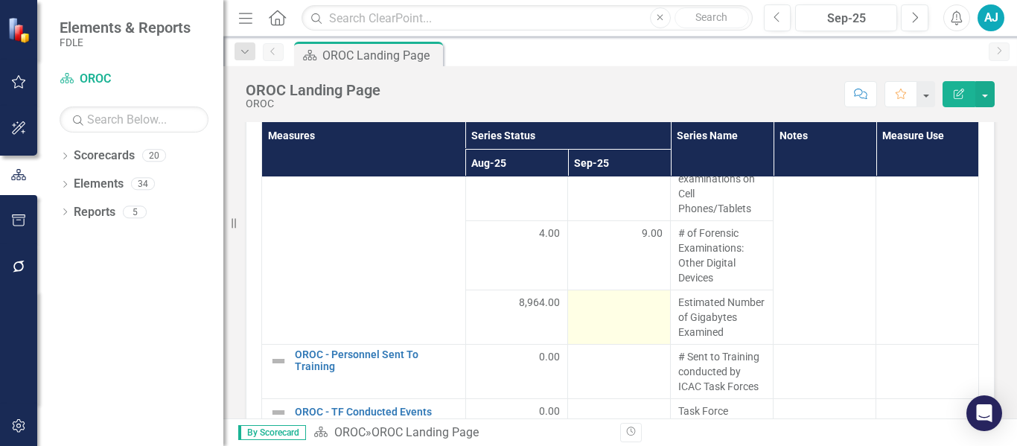
click at [595, 326] on td at bounding box center [619, 317] width 103 height 54
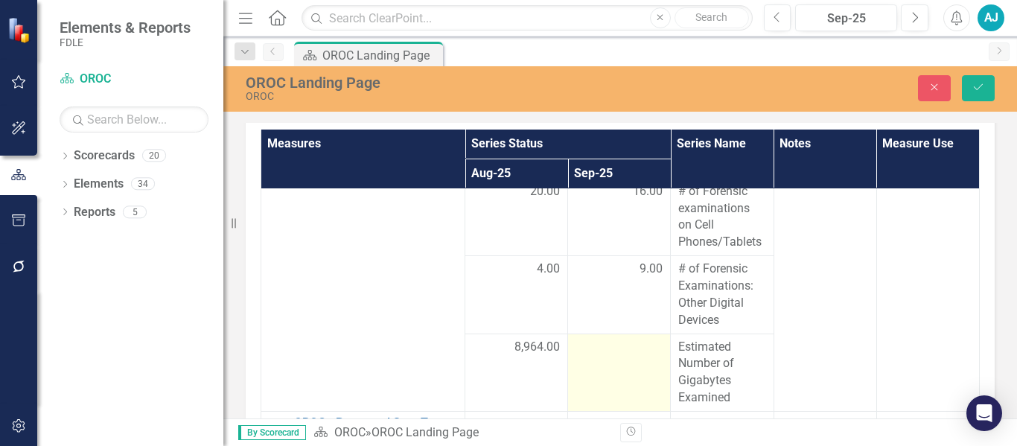
scroll to position [1644, 0]
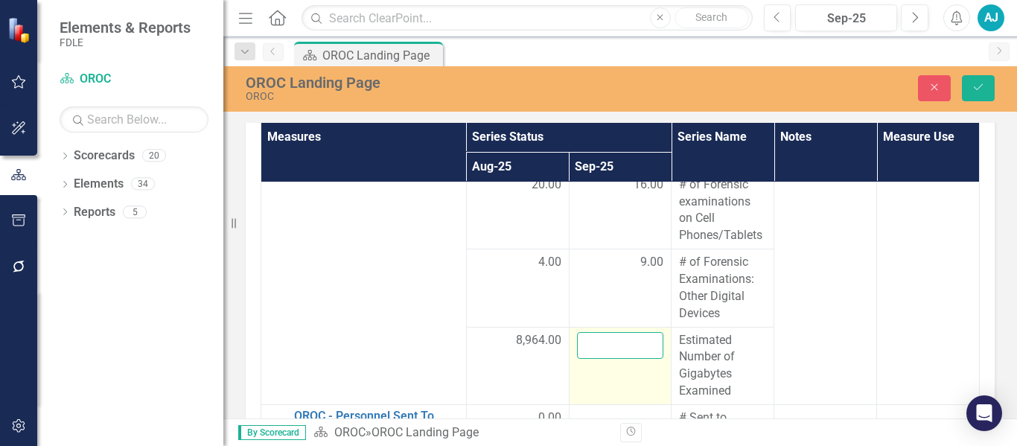
click at [595, 348] on input "number" at bounding box center [620, 346] width 87 height 28
paste input "52512"
click at [589, 349] on input "52512" at bounding box center [620, 346] width 87 height 28
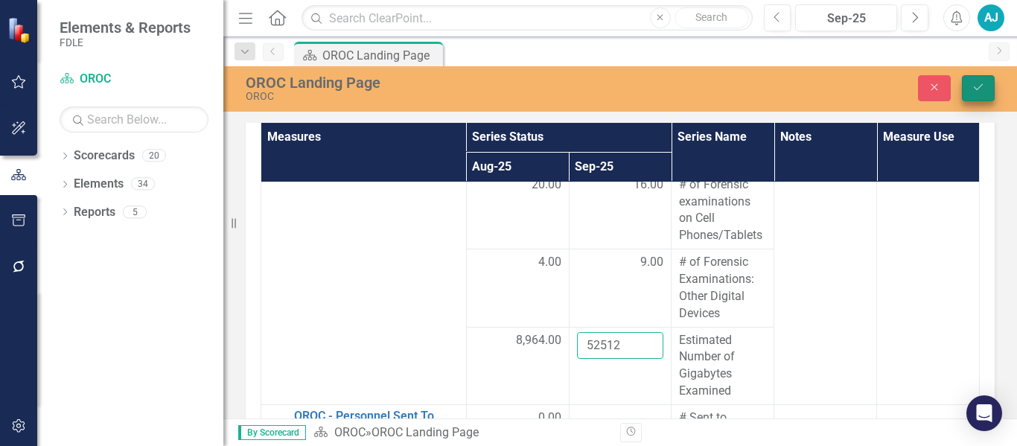
type input "52512"
click at [985, 80] on button "Save" at bounding box center [978, 88] width 33 height 26
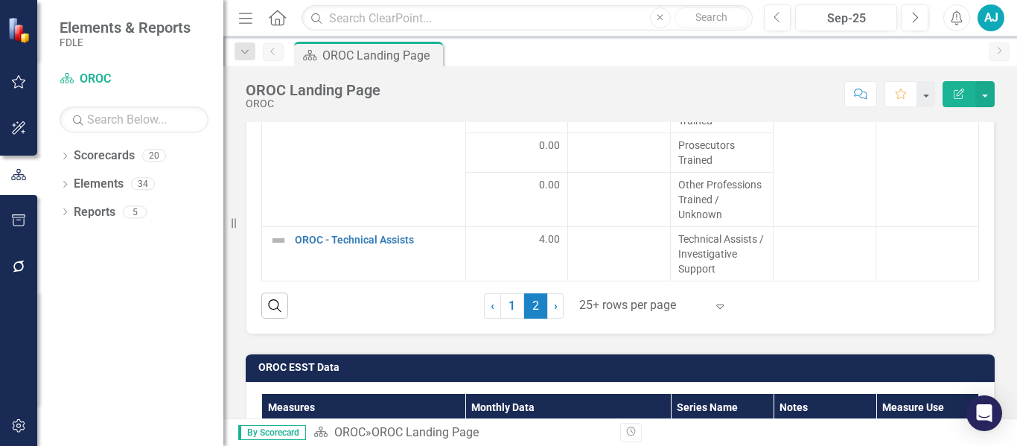
scroll to position [1786, 0]
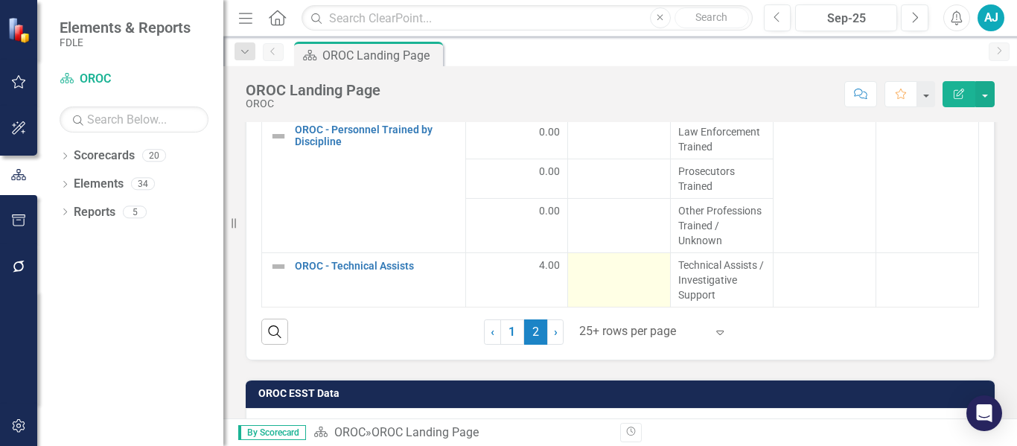
click at [618, 278] on td at bounding box center [619, 280] width 103 height 54
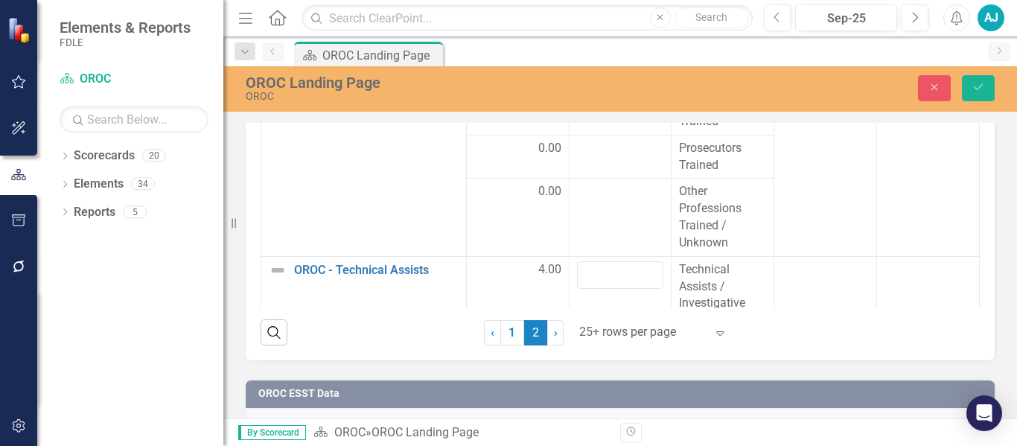
scroll to position [582, 0]
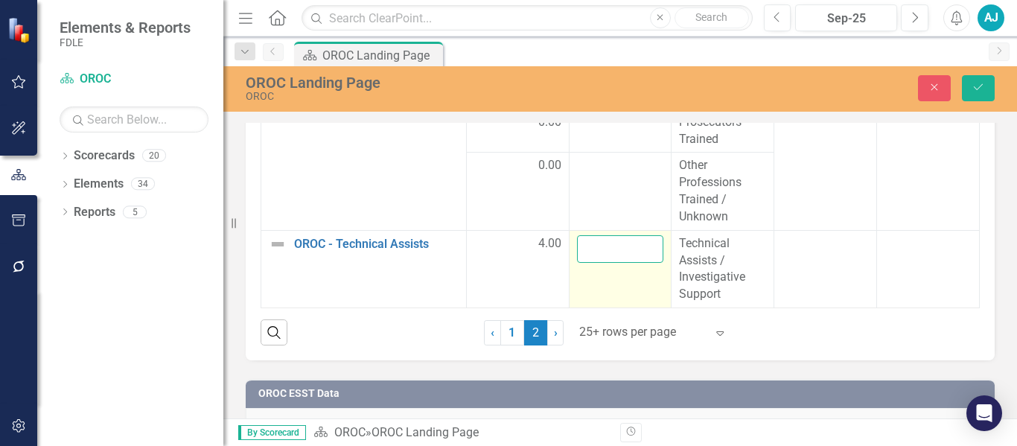
click at [619, 252] on input "number" at bounding box center [620, 249] width 87 height 28
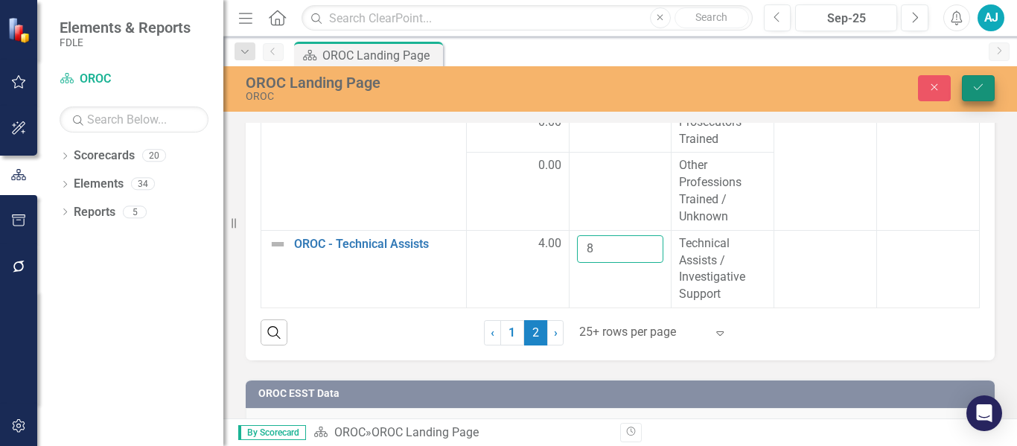
type input "8"
click at [988, 79] on button "Save" at bounding box center [978, 88] width 33 height 26
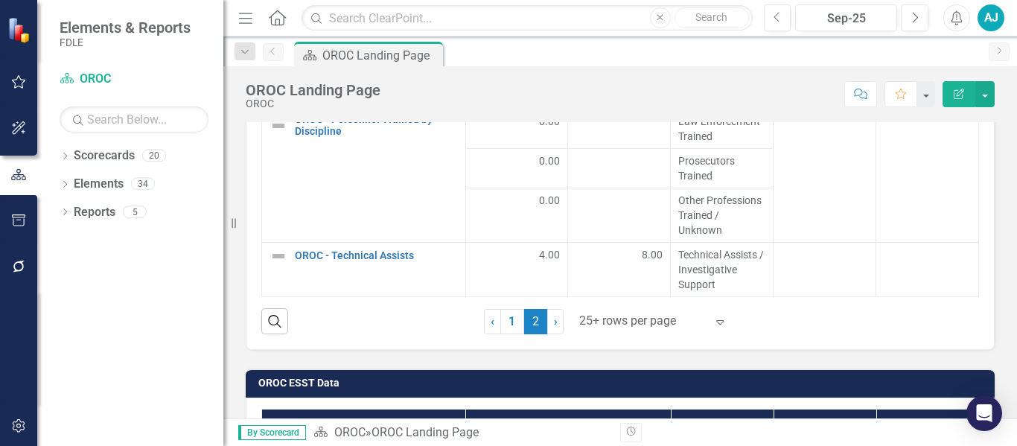
scroll to position [1786, 0]
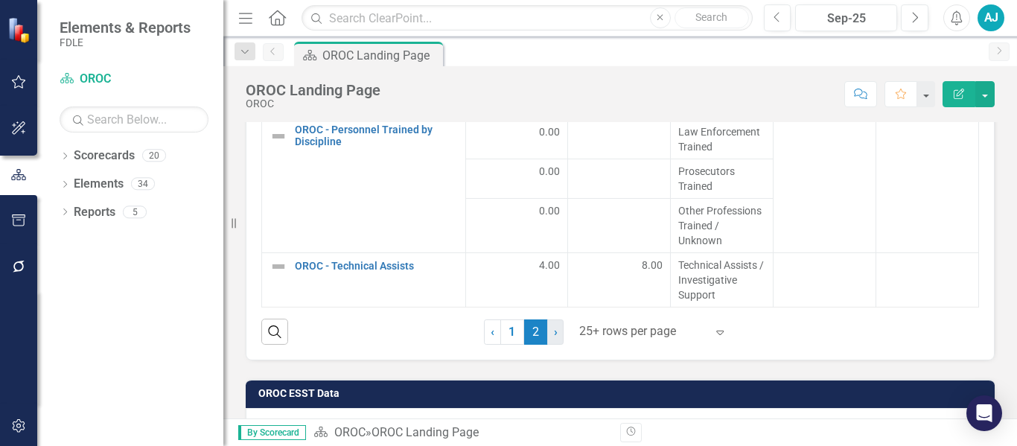
click at [547, 331] on link "› Next" at bounding box center [555, 331] width 16 height 25
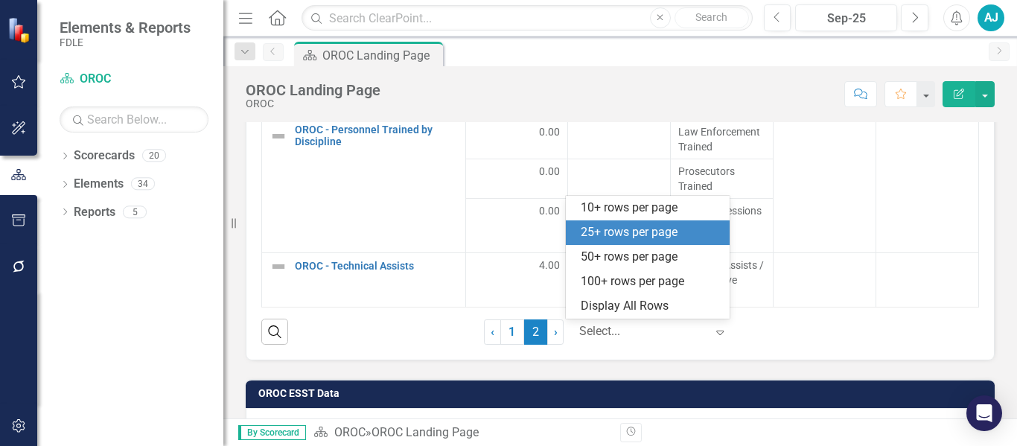
click at [698, 327] on div at bounding box center [642, 331] width 127 height 20
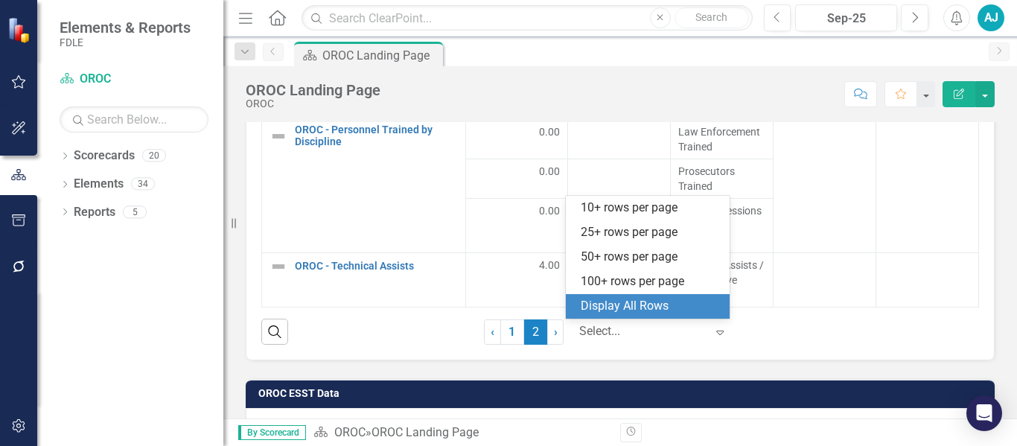
click at [682, 304] on div "Display All Rows" at bounding box center [650, 306] width 140 height 17
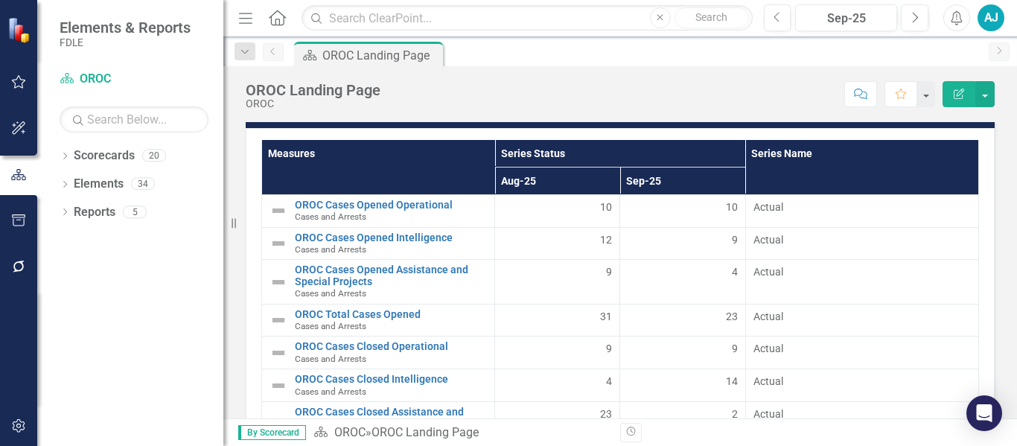
scroll to position [2486, 0]
